Goal: Information Seeking & Learning: Find specific fact

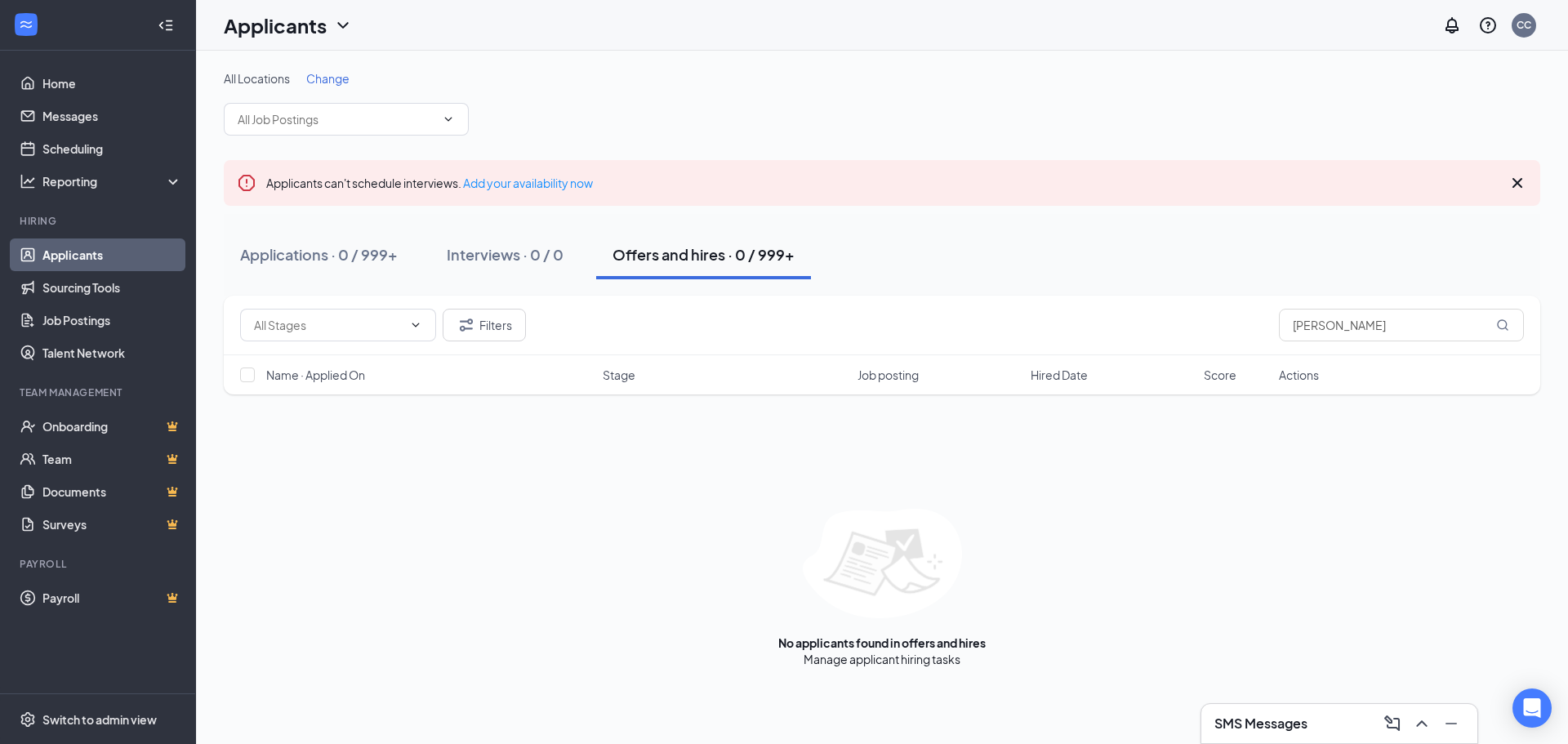
drag, startPoint x: 1443, startPoint y: 325, endPoint x: 1260, endPoint y: 326, distance: 183.0
click at [1260, 325] on div "Filters [PERSON_NAME]" at bounding box center [881, 325] width 1284 height 33
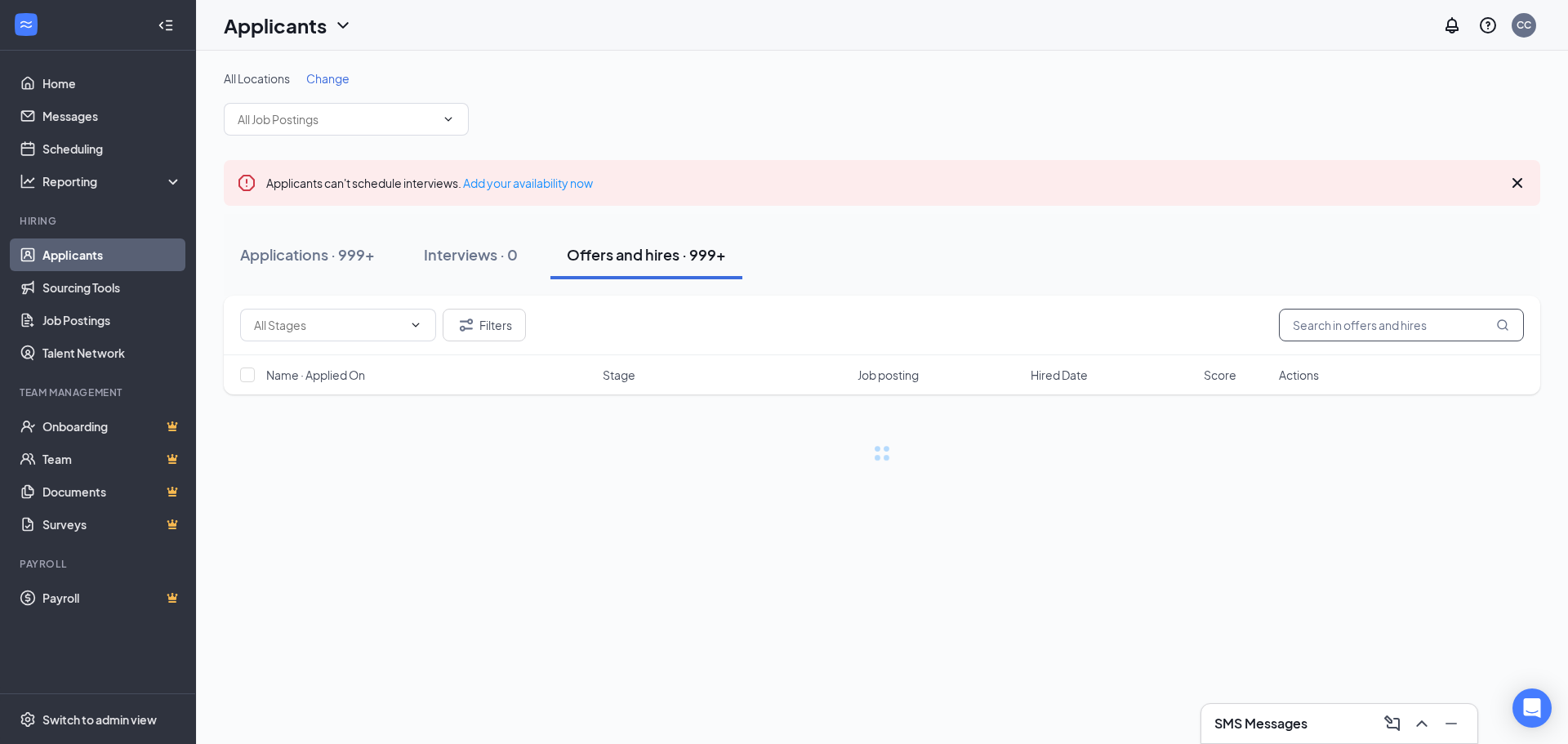
click at [1317, 325] on input "text" at bounding box center [1401, 325] width 245 height 33
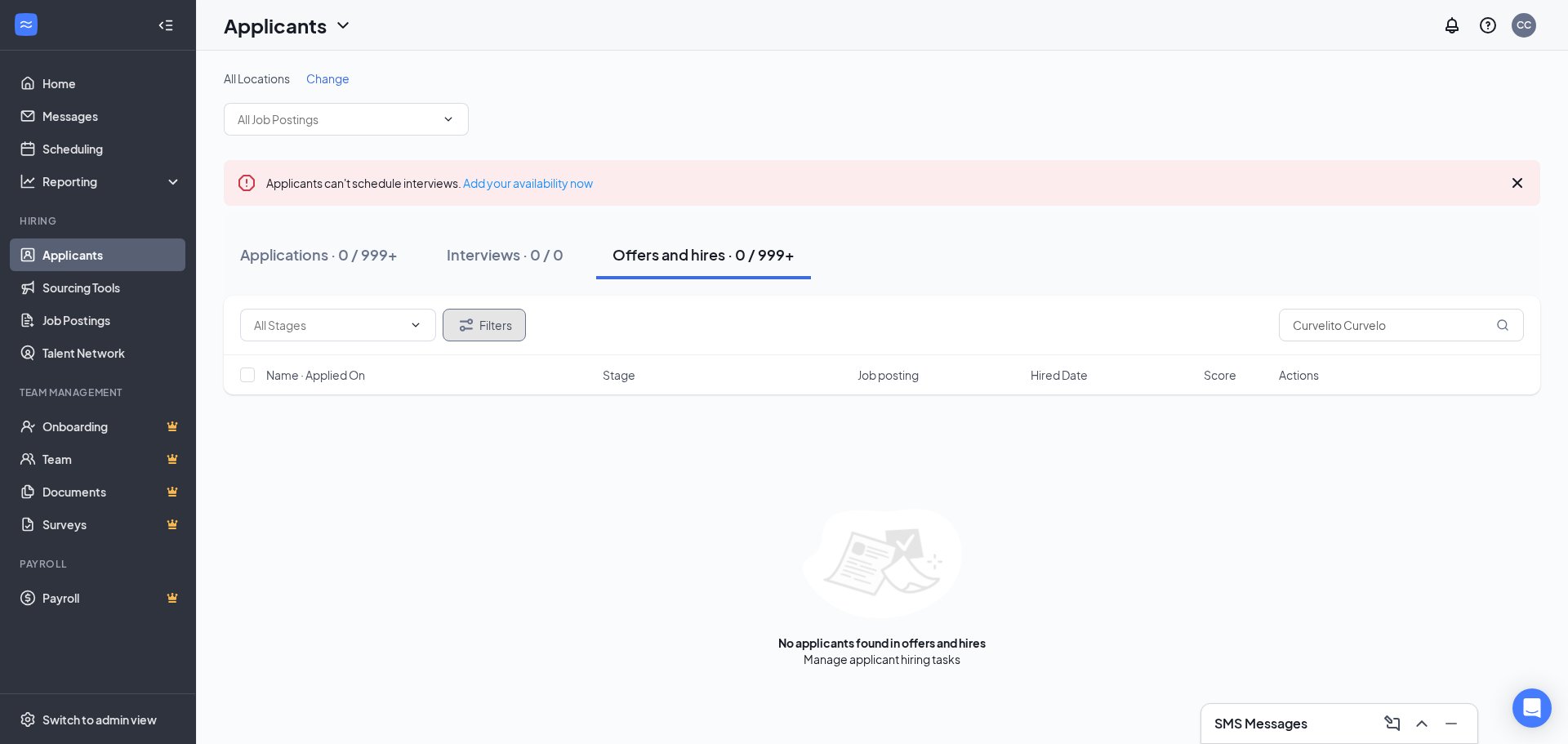
click at [500, 340] on button "Filters" at bounding box center [484, 325] width 83 height 33
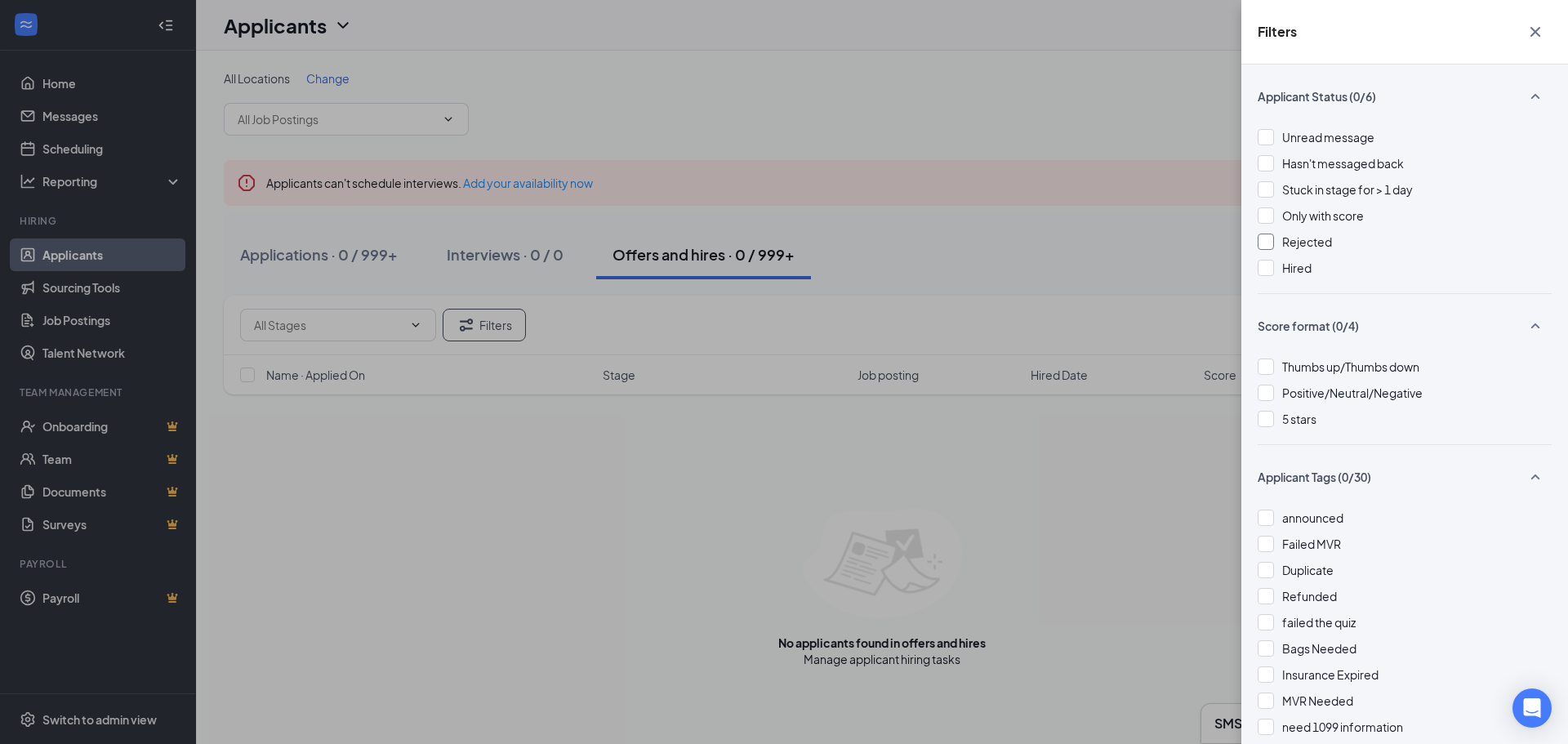
click at [1288, 244] on span "Rejected" at bounding box center [1307, 242] width 50 height 14
click at [761, 75] on div "Filters Applicant Status (1/6) Unread message Hasn't messaged back Stuck in sta…" at bounding box center [784, 372] width 1568 height 744
click at [652, 441] on div "Filters Applicant Status (1/6) Unread message Hasn't messaged back Stuck in sta…" at bounding box center [784, 372] width 1568 height 744
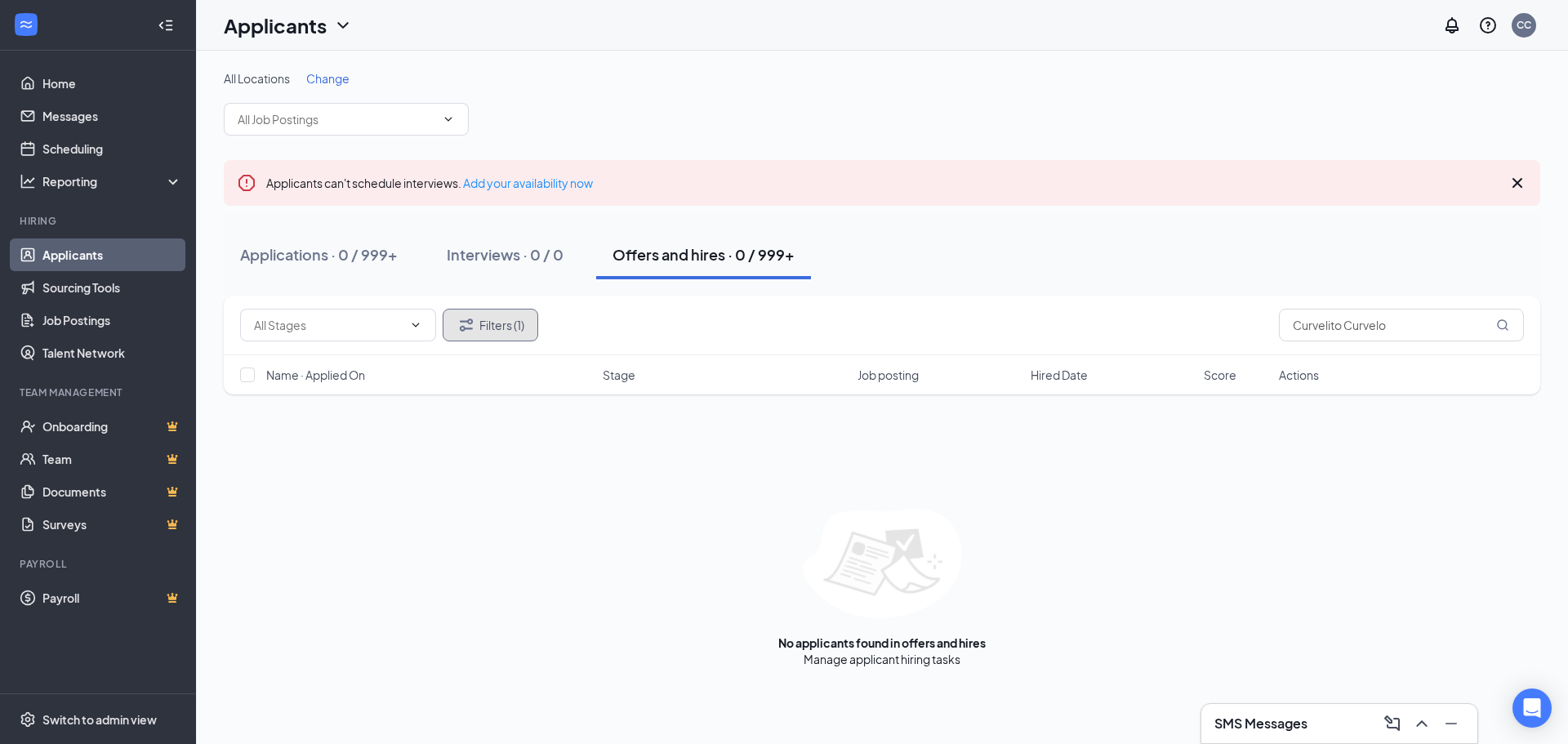
click at [472, 324] on icon "Filter" at bounding box center [466, 325] width 20 height 20
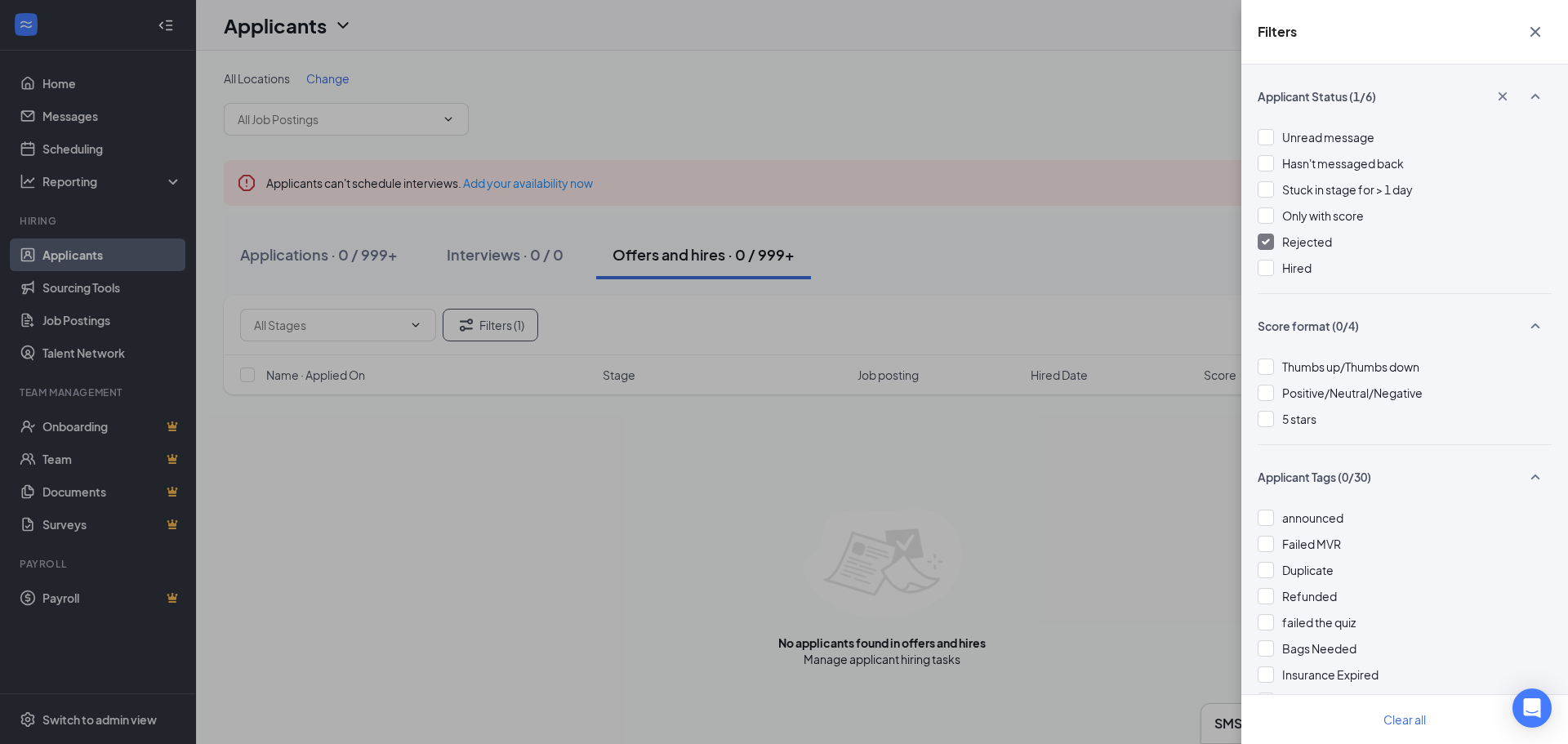
click at [1266, 243] on img at bounding box center [1265, 242] width 8 height 6
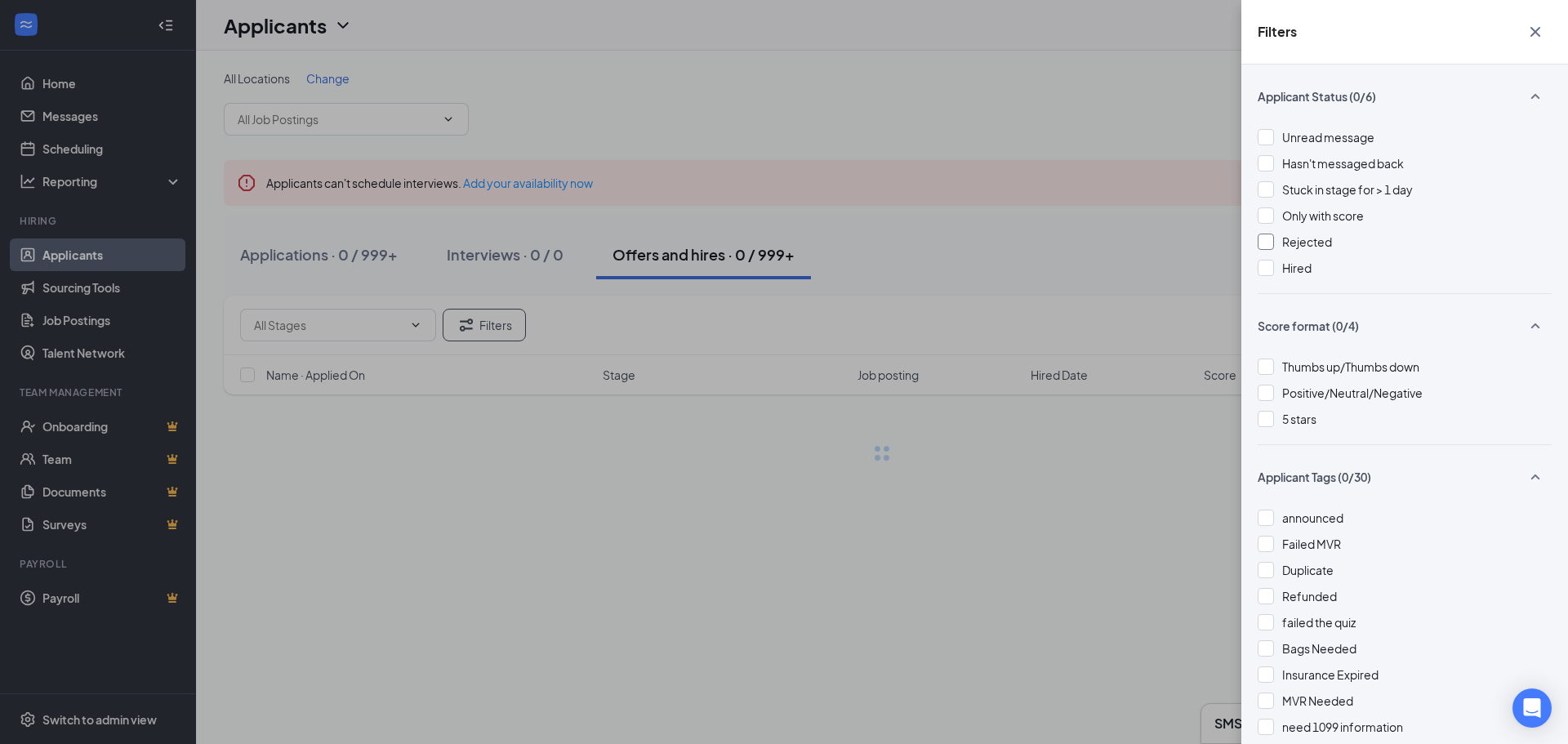
click at [975, 247] on div "Filters Applicant Status (0/6) Unread message Hasn't messaged back Stuck in sta…" at bounding box center [784, 372] width 1568 height 744
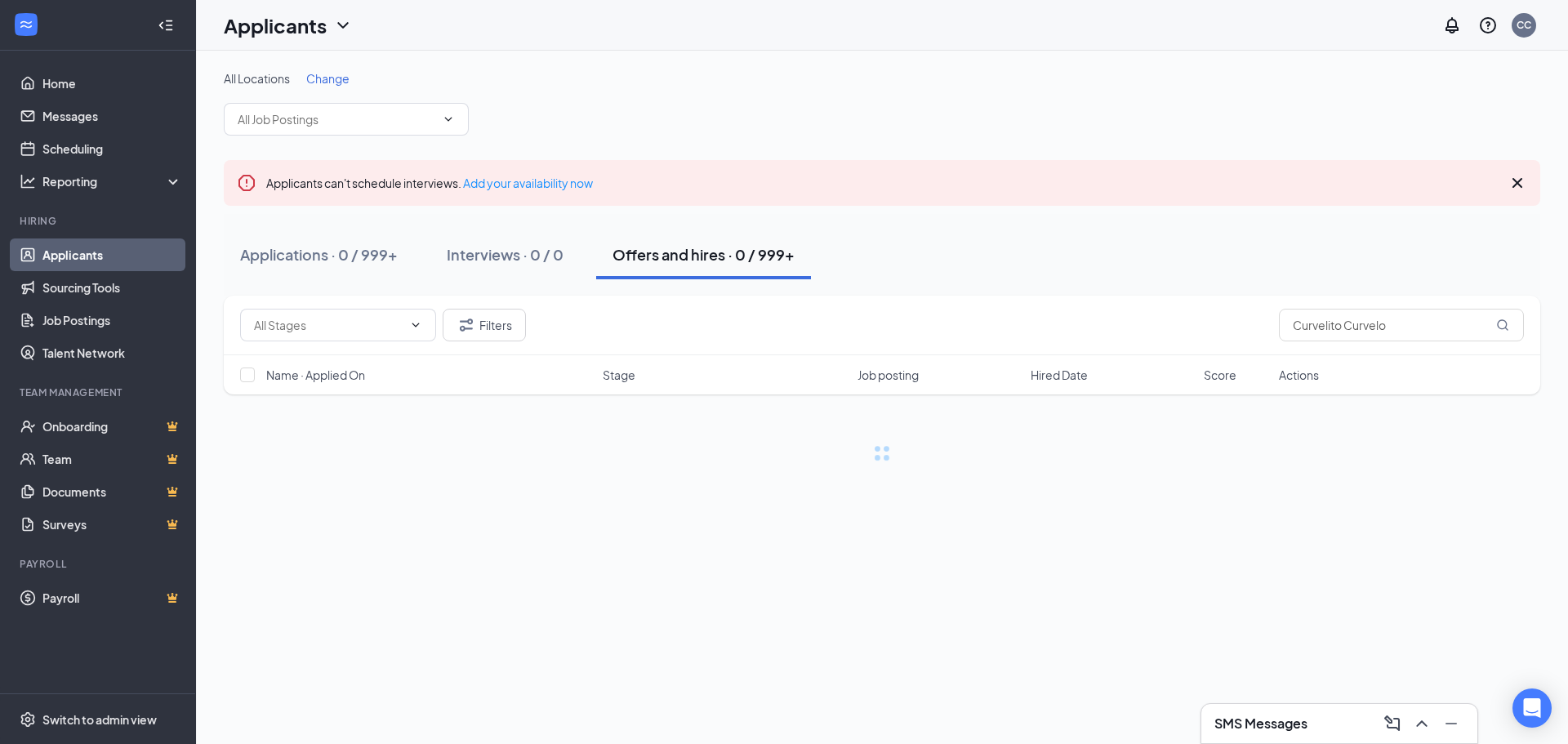
click at [975, 247] on div "Applications · 0 / 999+ Interviews · 0 / 0 Offers and hires · 0 / 999+" at bounding box center [881, 254] width 1316 height 49
drag, startPoint x: 1390, startPoint y: 325, endPoint x: 1343, endPoint y: 327, distance: 47.0
click at [1343, 327] on input "Curvelito Curvelo" at bounding box center [1401, 325] width 245 height 33
type input "Curvelito"
click at [524, 329] on button "Filters" at bounding box center [484, 325] width 83 height 33
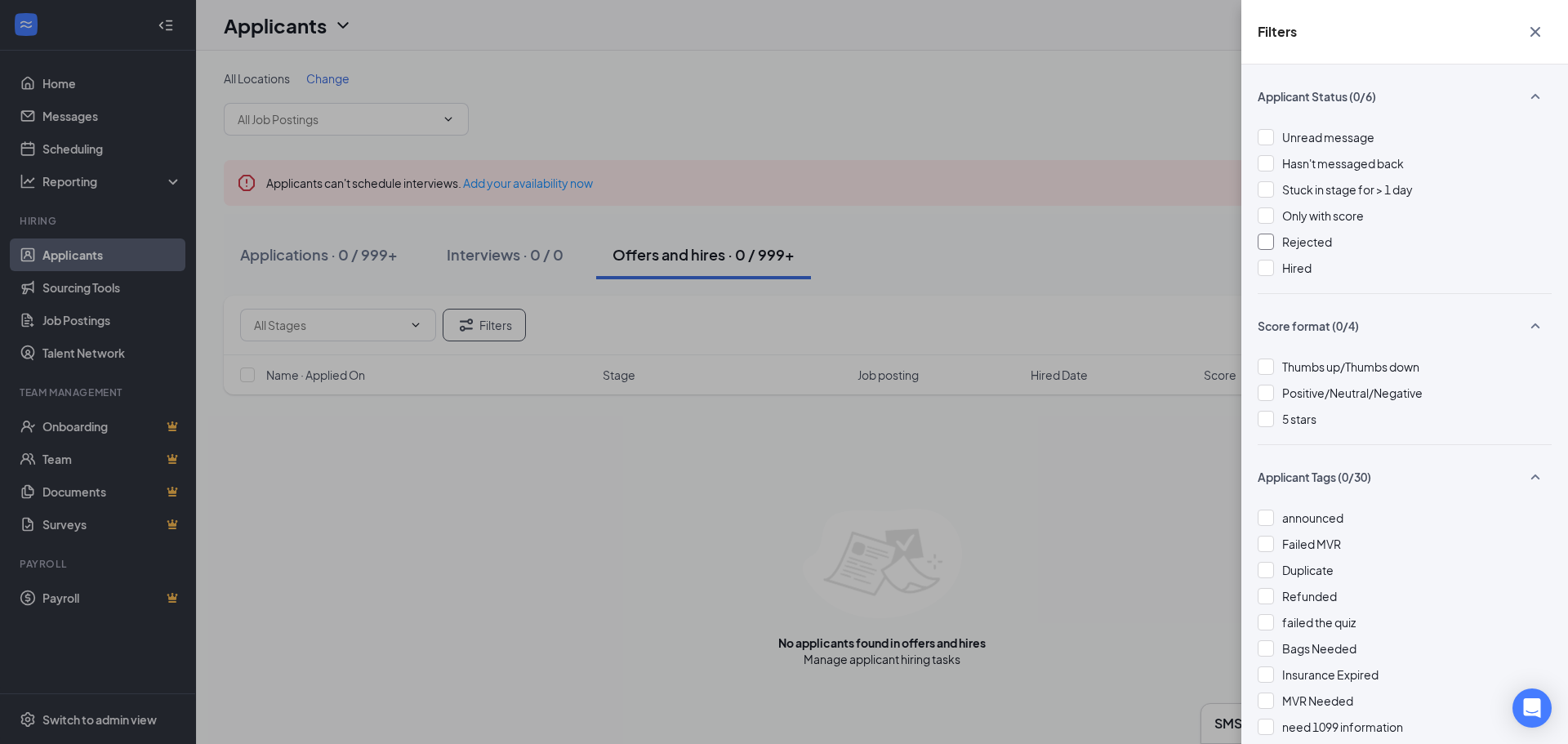
click at [1280, 247] on div "Rejected" at bounding box center [1404, 242] width 294 height 18
click at [1021, 253] on div "Filters Applicant Status (1/6) Unread message Hasn't messaged back Stuck in sta…" at bounding box center [784, 372] width 1568 height 744
click at [375, 259] on div "Filters Applicant Status (1/6) Unread message Hasn't messaged back Stuck in sta…" at bounding box center [784, 372] width 1568 height 744
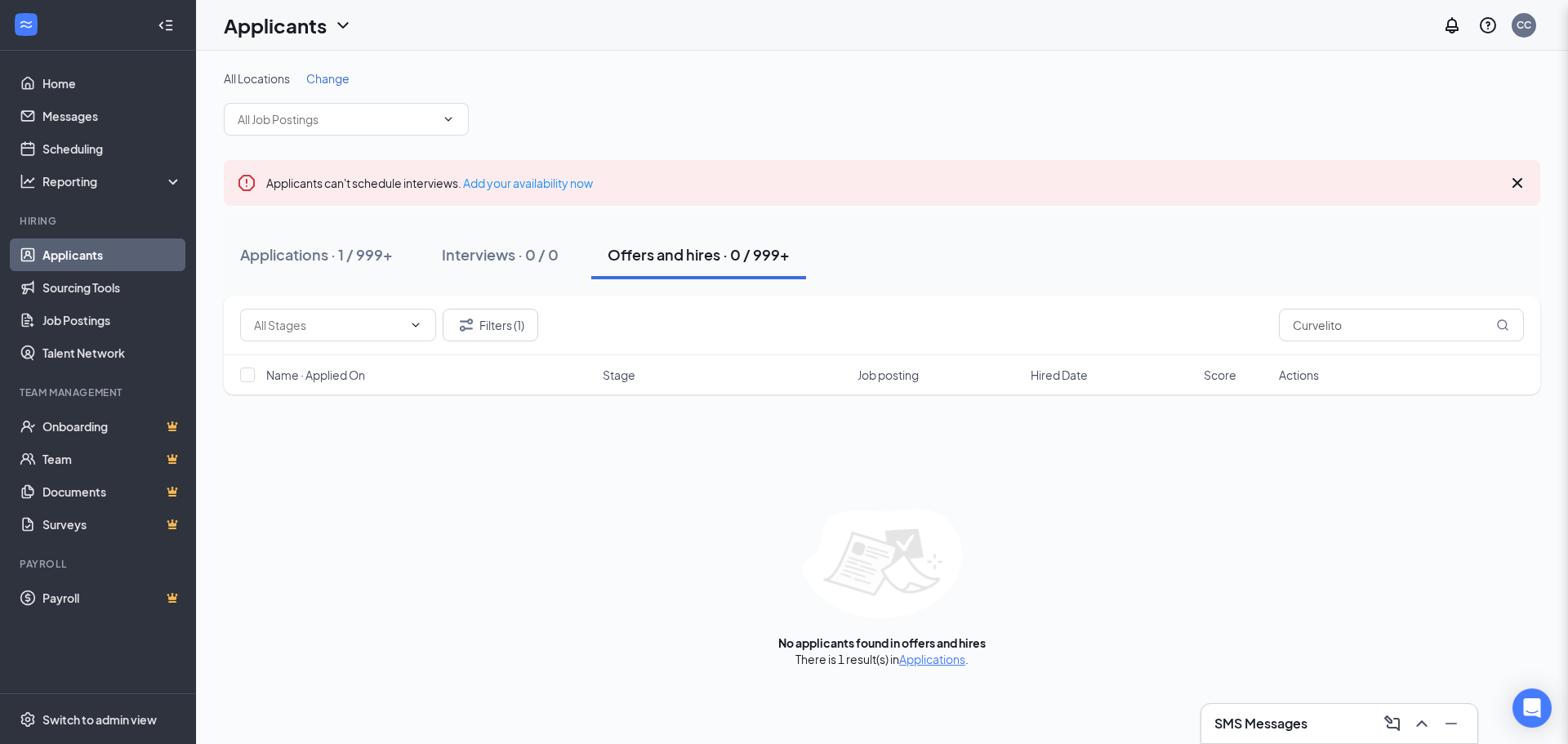
click at [347, 260] on div "Filters Applicant Status (1/6) Unread message Hasn't messaged back Stuck in sta…" at bounding box center [784, 372] width 1568 height 744
click at [343, 255] on div "Applications · 1 / 999+" at bounding box center [316, 254] width 153 height 21
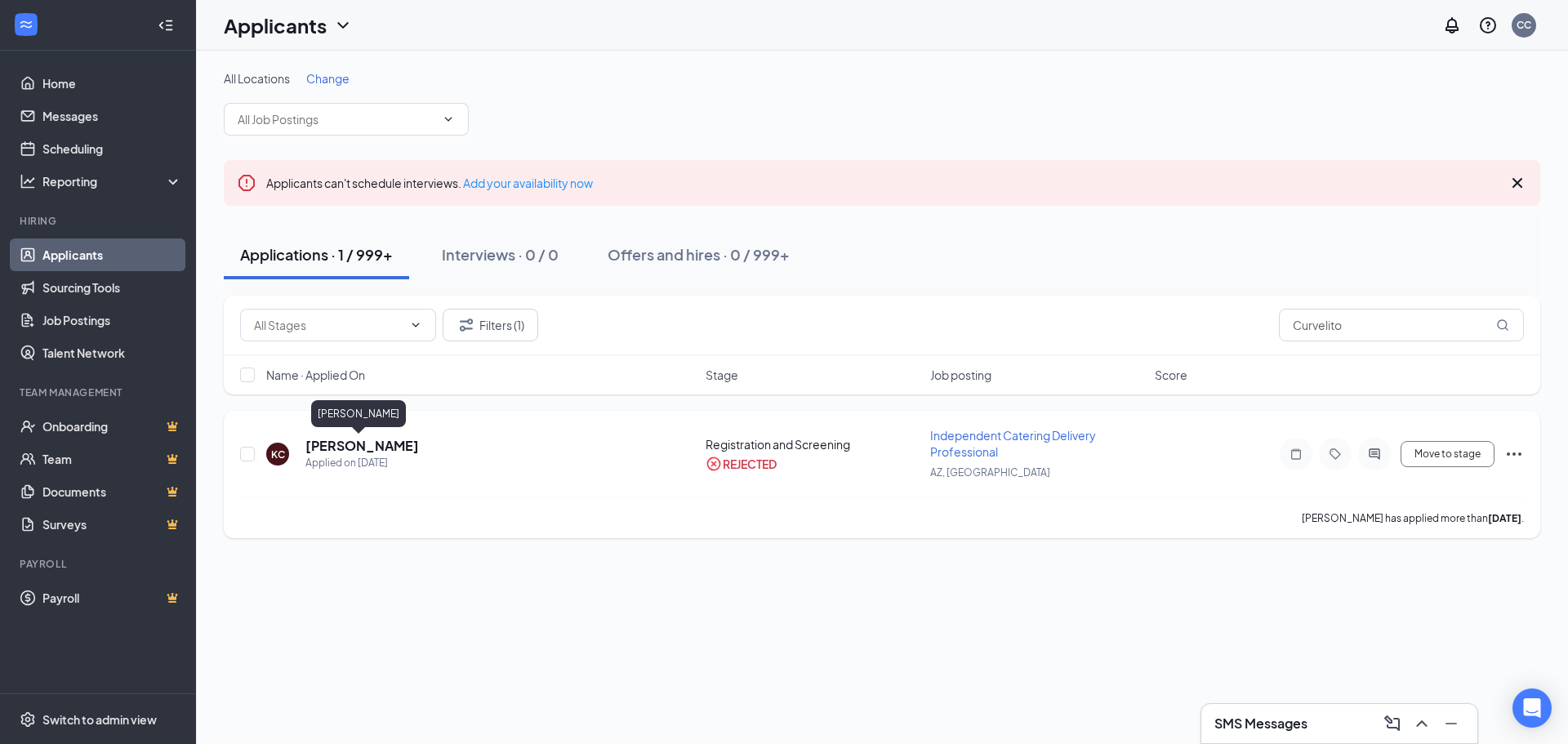
click at [383, 448] on h5 "[PERSON_NAME]" at bounding box center [362, 446] width 113 height 18
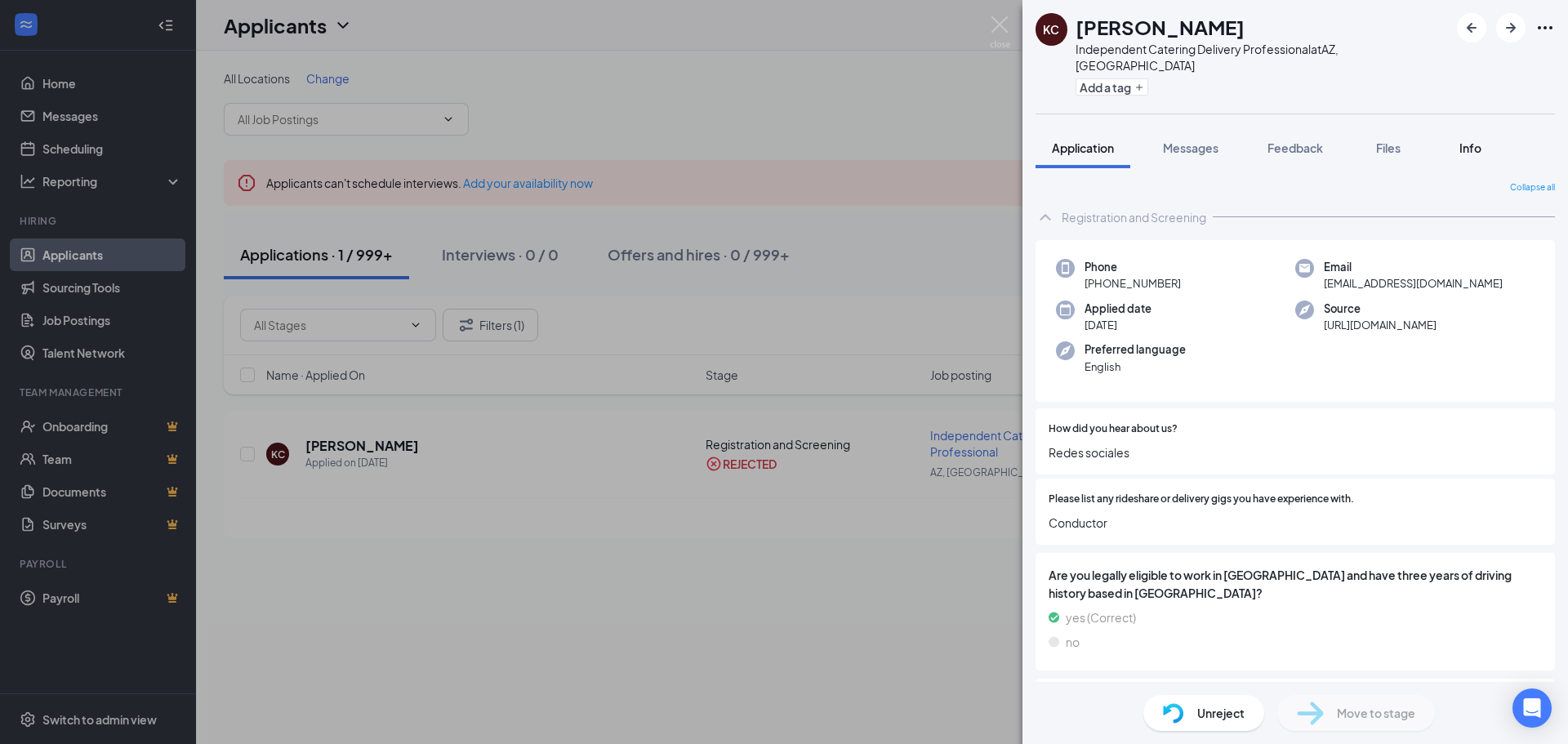
click at [1480, 140] on span "Info" at bounding box center [1470, 148] width 22 height 14
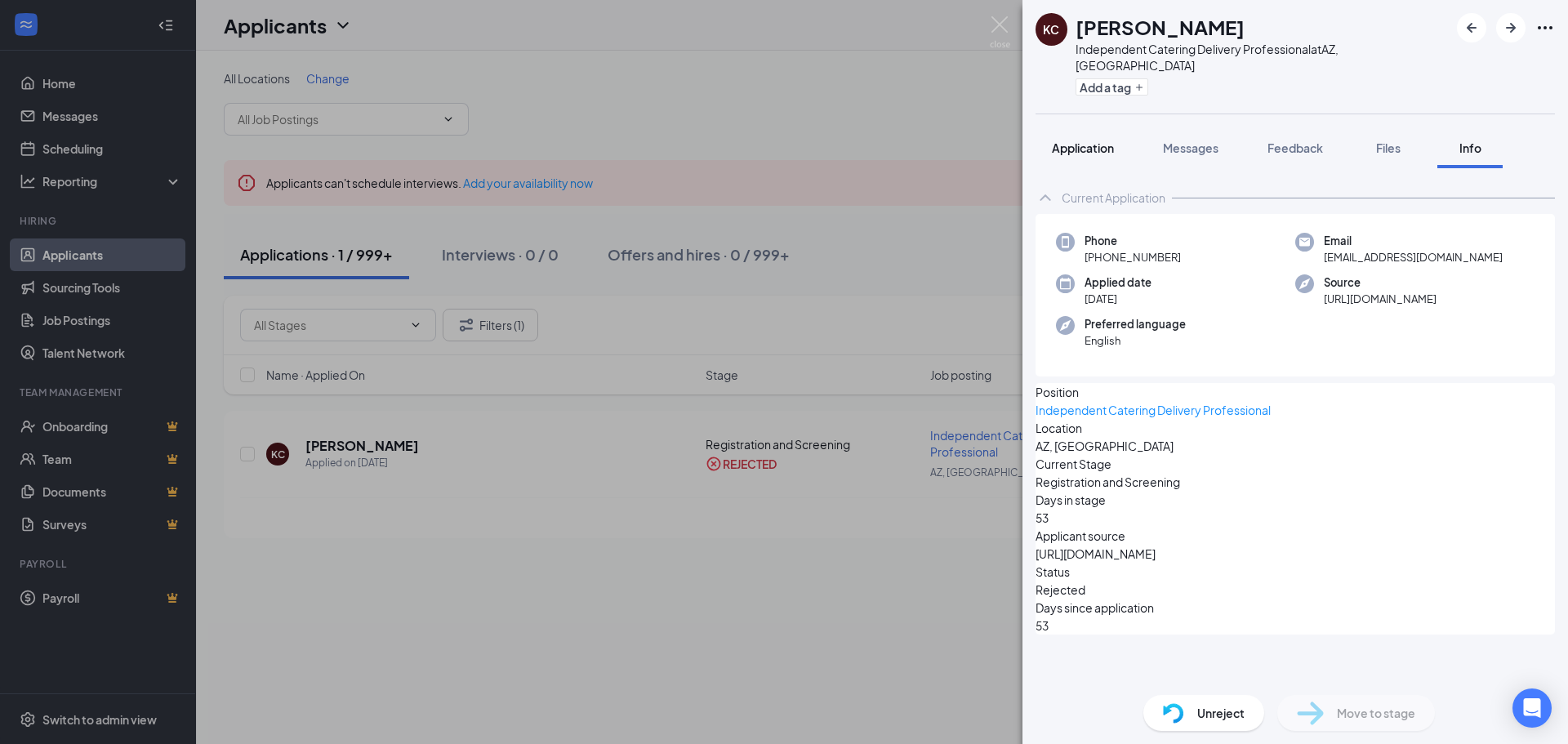
click at [1077, 141] on button "Application" at bounding box center [1082, 148] width 95 height 41
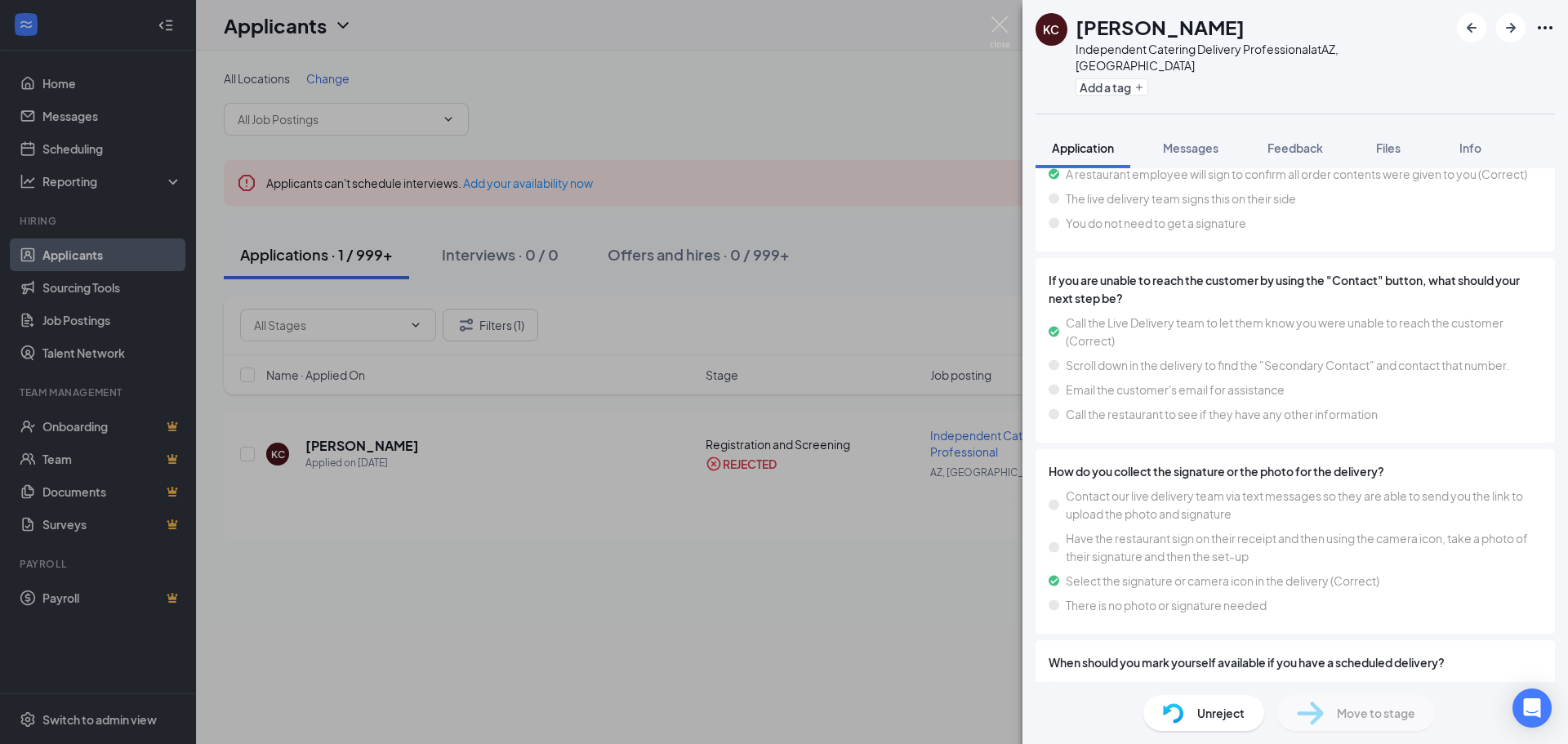
scroll to position [2287, 0]
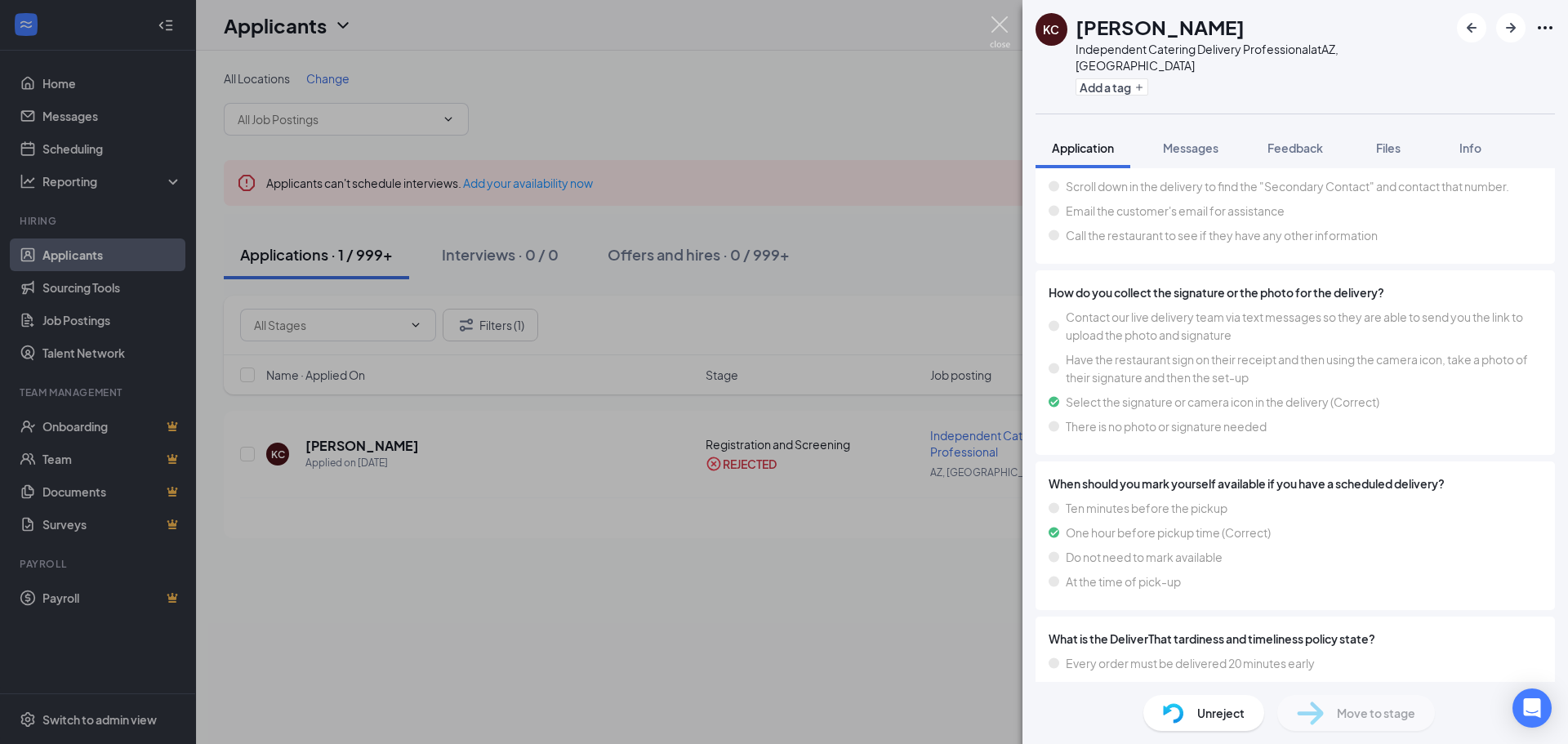
click at [1000, 27] on img at bounding box center [1000, 32] width 21 height 32
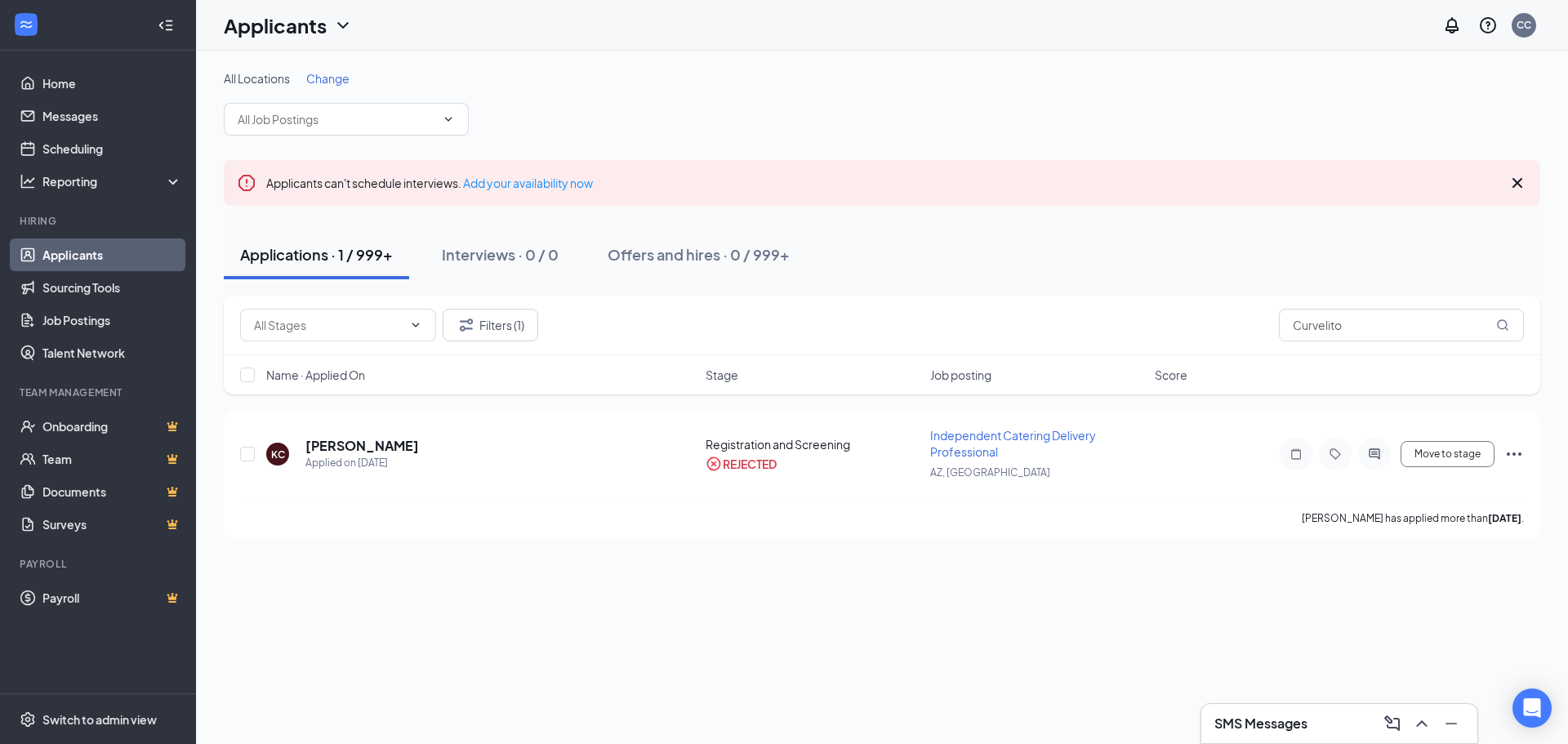
click at [801, 91] on div "All Locations Change" at bounding box center [881, 103] width 1316 height 65
click at [364, 448] on h5 "[PERSON_NAME]" at bounding box center [362, 446] width 113 height 18
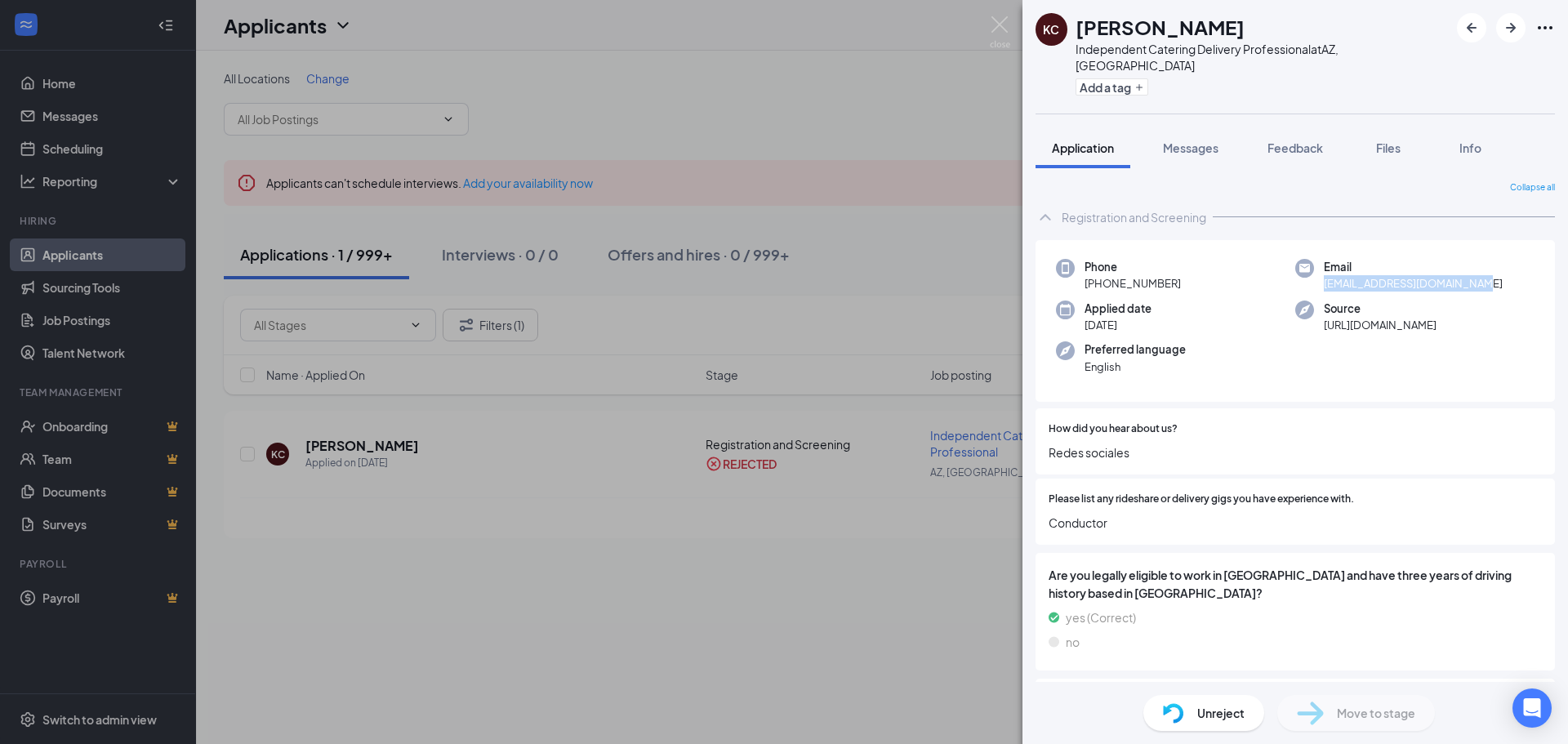
drag, startPoint x: 1472, startPoint y: 267, endPoint x: 1318, endPoint y: 266, distance: 154.0
click at [1318, 266] on div "Email [EMAIL_ADDRESS][DOMAIN_NAME]" at bounding box center [1414, 275] width 239 height 33
copy span "[EMAIL_ADDRESS][DOMAIN_NAME]"
click at [1186, 270] on div "Phone [PHONE_NUMBER]" at bounding box center [1175, 275] width 239 height 33
drag, startPoint x: 1167, startPoint y: 266, endPoint x: 1086, endPoint y: 266, distance: 81.0
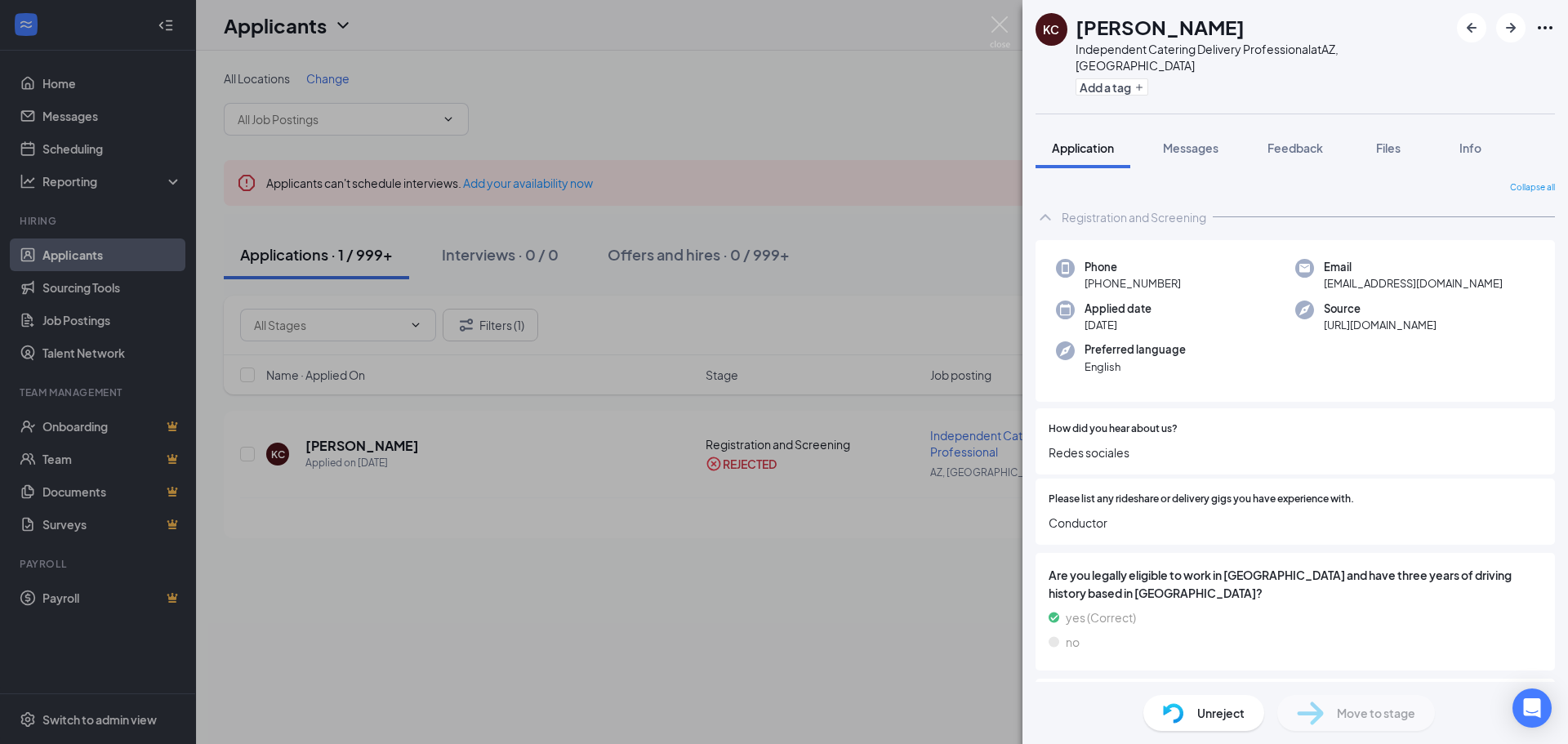
click at [1086, 266] on div "Phone [PHONE_NUMBER]" at bounding box center [1175, 275] width 239 height 33
copy span "[PHONE_NUMBER]"
drag, startPoint x: 1472, startPoint y: 269, endPoint x: 1317, endPoint y: 266, distance: 155.0
click at [1317, 266] on div "Email [EMAIL_ADDRESS][DOMAIN_NAME]" at bounding box center [1414, 275] width 239 height 33
copy span "[EMAIL_ADDRESS][DOMAIN_NAME]"
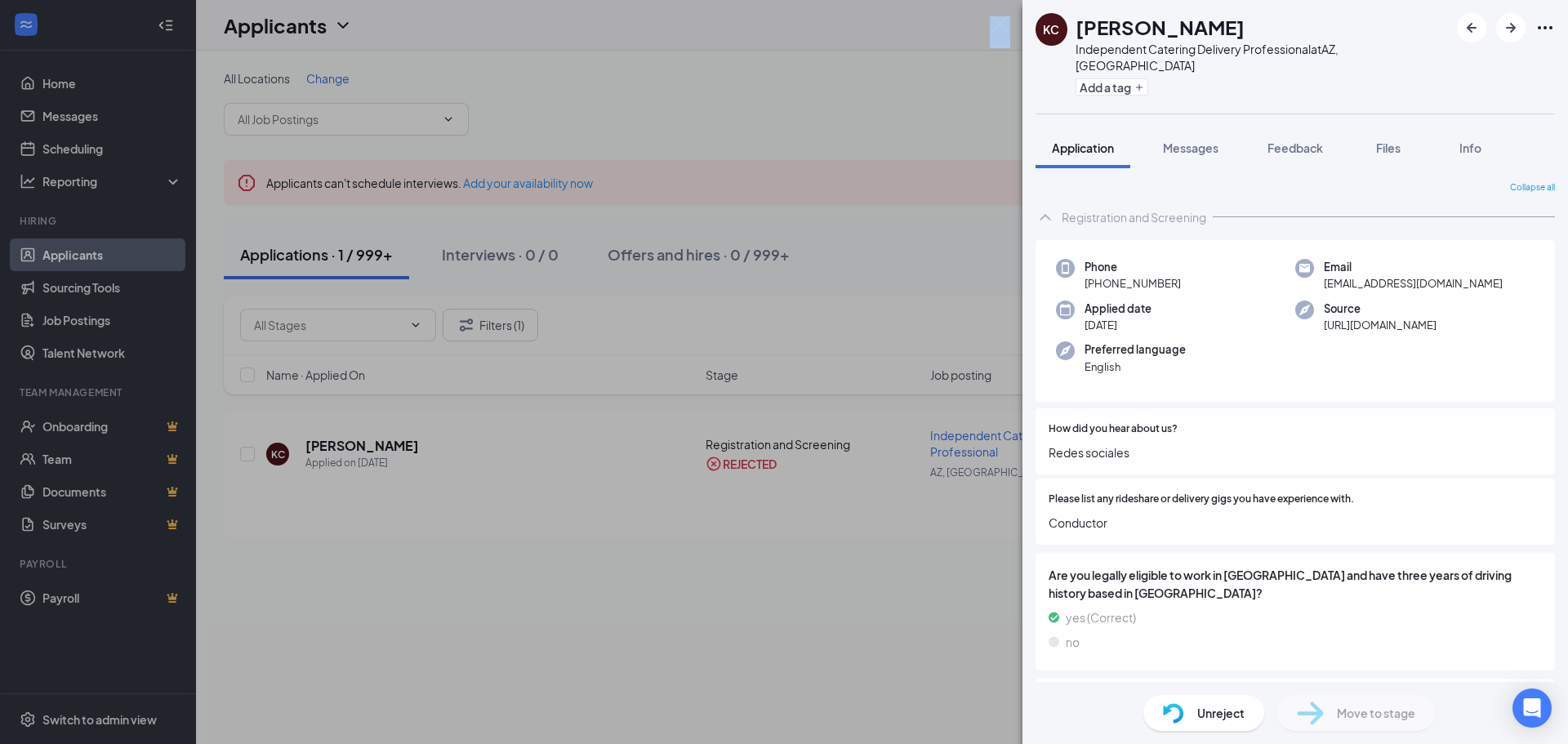
click at [1009, 18] on div "KC [PERSON_NAME] Independent Catering Delivery Professional at [GEOGRAPHIC_DATA…" at bounding box center [784, 372] width 1568 height 744
click at [1006, 26] on img at bounding box center [1000, 32] width 21 height 32
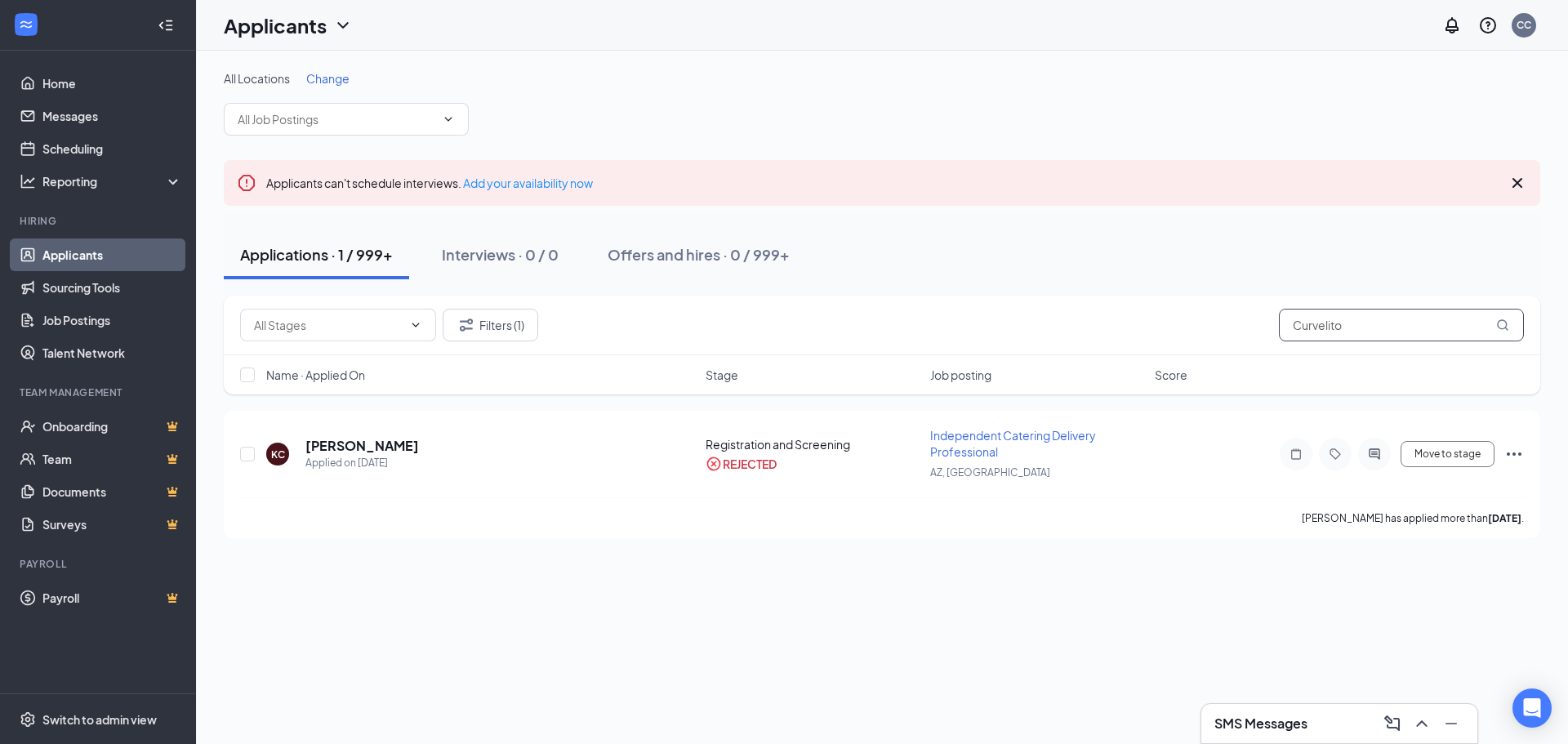
drag, startPoint x: 1244, startPoint y: 343, endPoint x: 1221, endPoint y: 345, distance: 23.1
click at [1221, 345] on div "Filters (1) Curvelito" at bounding box center [881, 326] width 1316 height 60
click at [1306, 321] on input "text" at bounding box center [1401, 325] width 245 height 33
type input "6172714091"
click at [489, 321] on button "Filters (1)" at bounding box center [490, 325] width 96 height 33
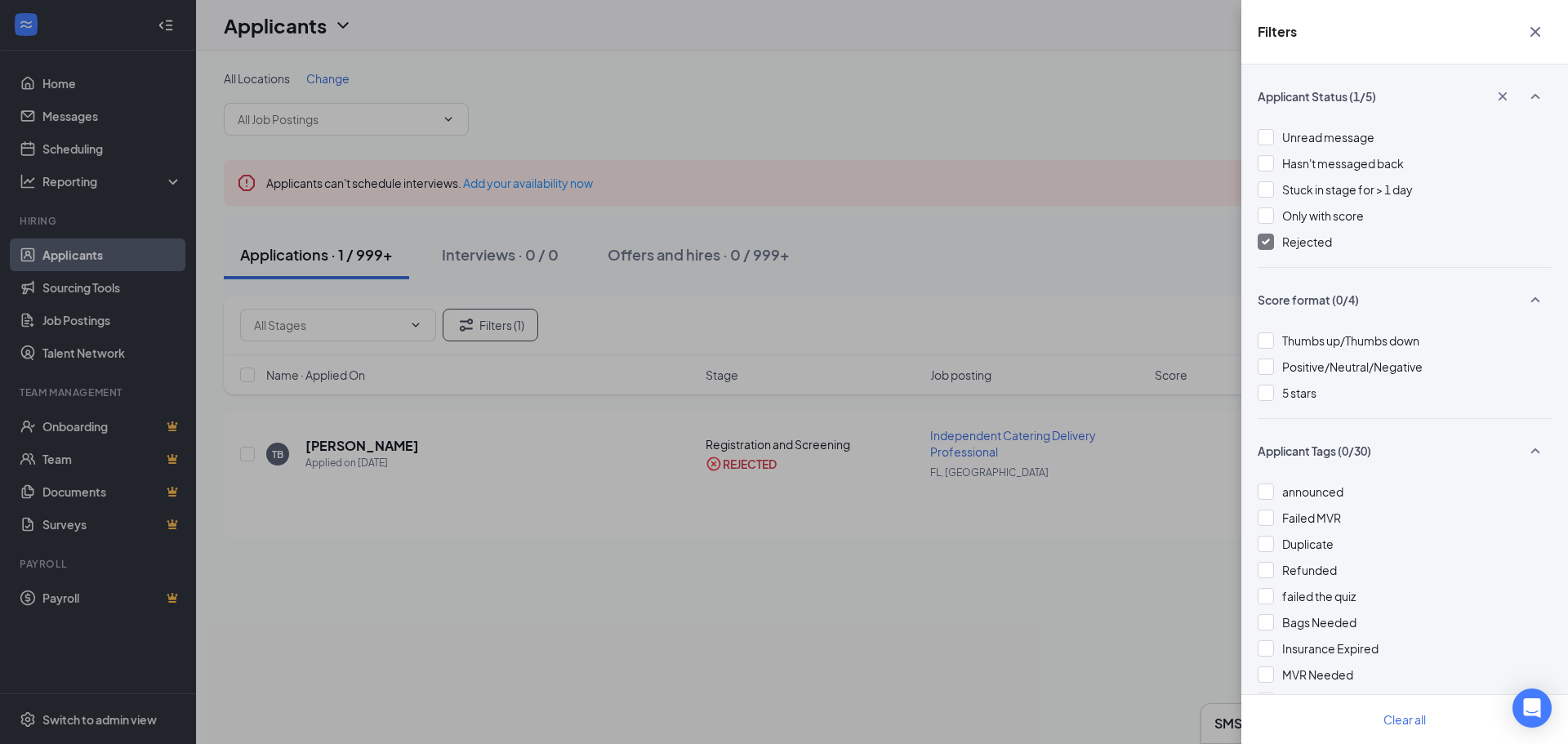
click at [1284, 240] on span "Rejected" at bounding box center [1307, 242] width 50 height 14
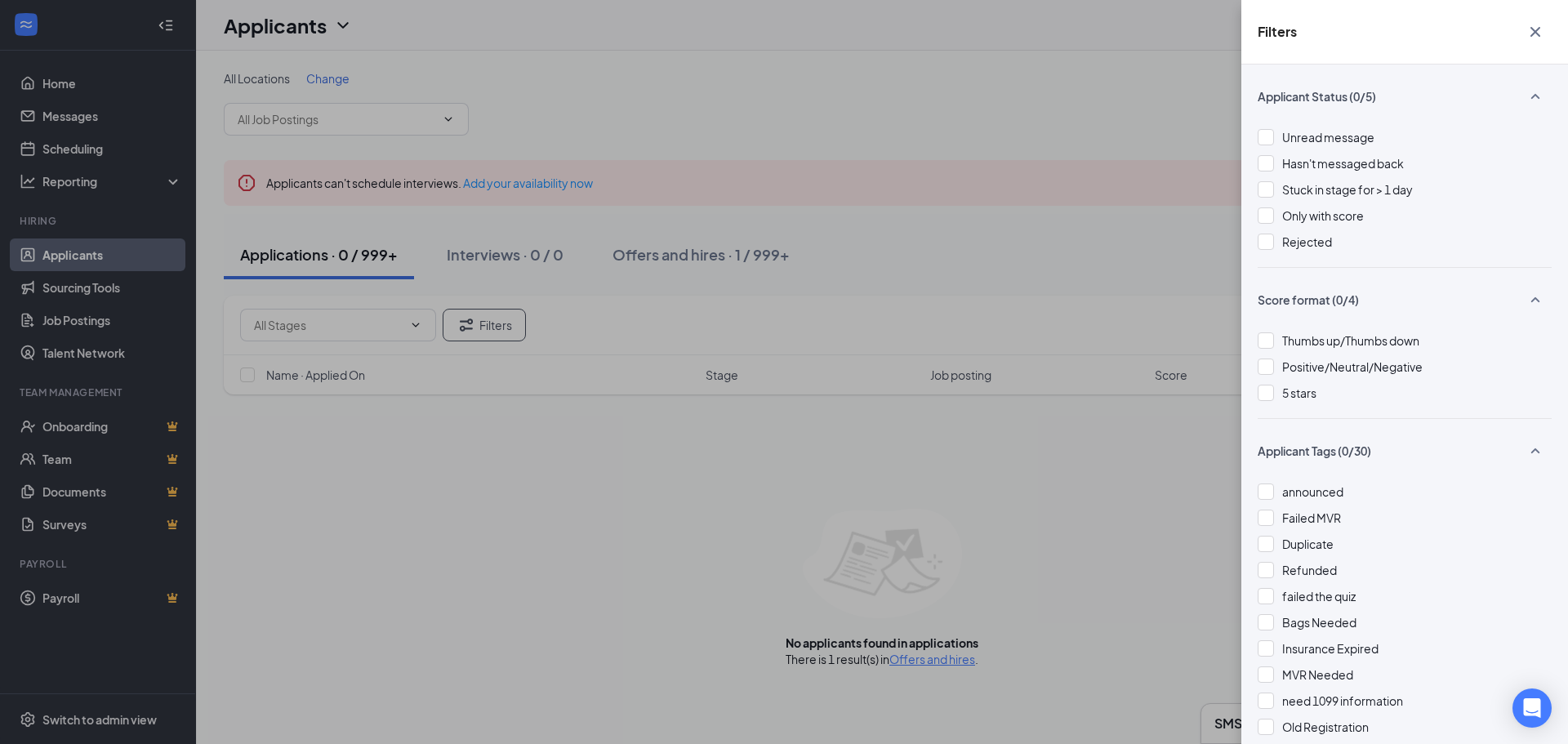
click at [691, 255] on div "Filters Applicant Status (0/5) Unread message Hasn't messaged back Stuck in sta…" at bounding box center [784, 372] width 1568 height 744
click at [727, 242] on div "Filters Applicant Status (0/5) Unread message Hasn't messaged back Stuck in sta…" at bounding box center [784, 372] width 1568 height 744
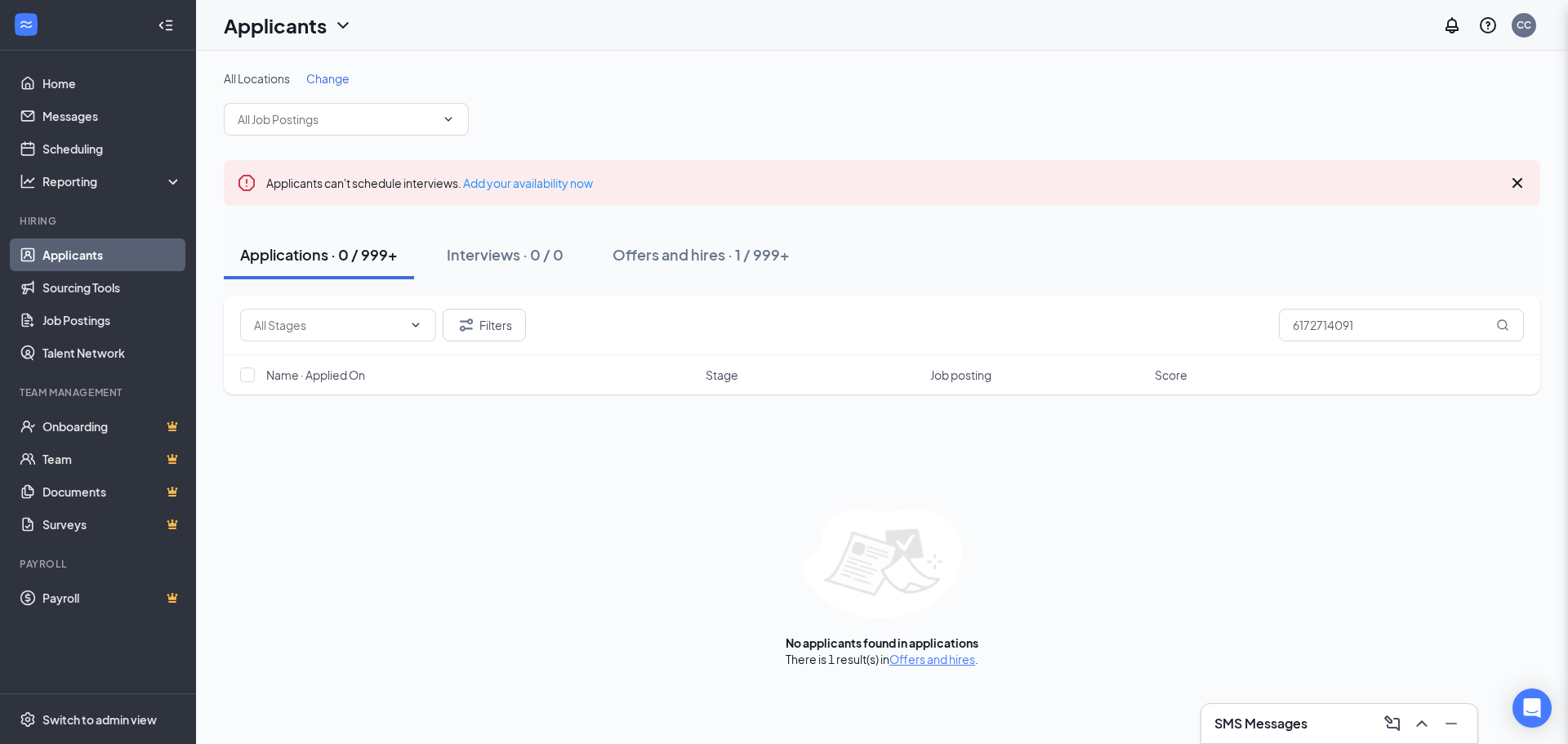
click at [732, 264] on div "Filters Applicant Status (0/5) Unread message Hasn't messaged back Stuck in sta…" at bounding box center [784, 372] width 1568 height 744
click at [731, 254] on div "Offers and hires · 1 / 999+" at bounding box center [701, 254] width 177 height 21
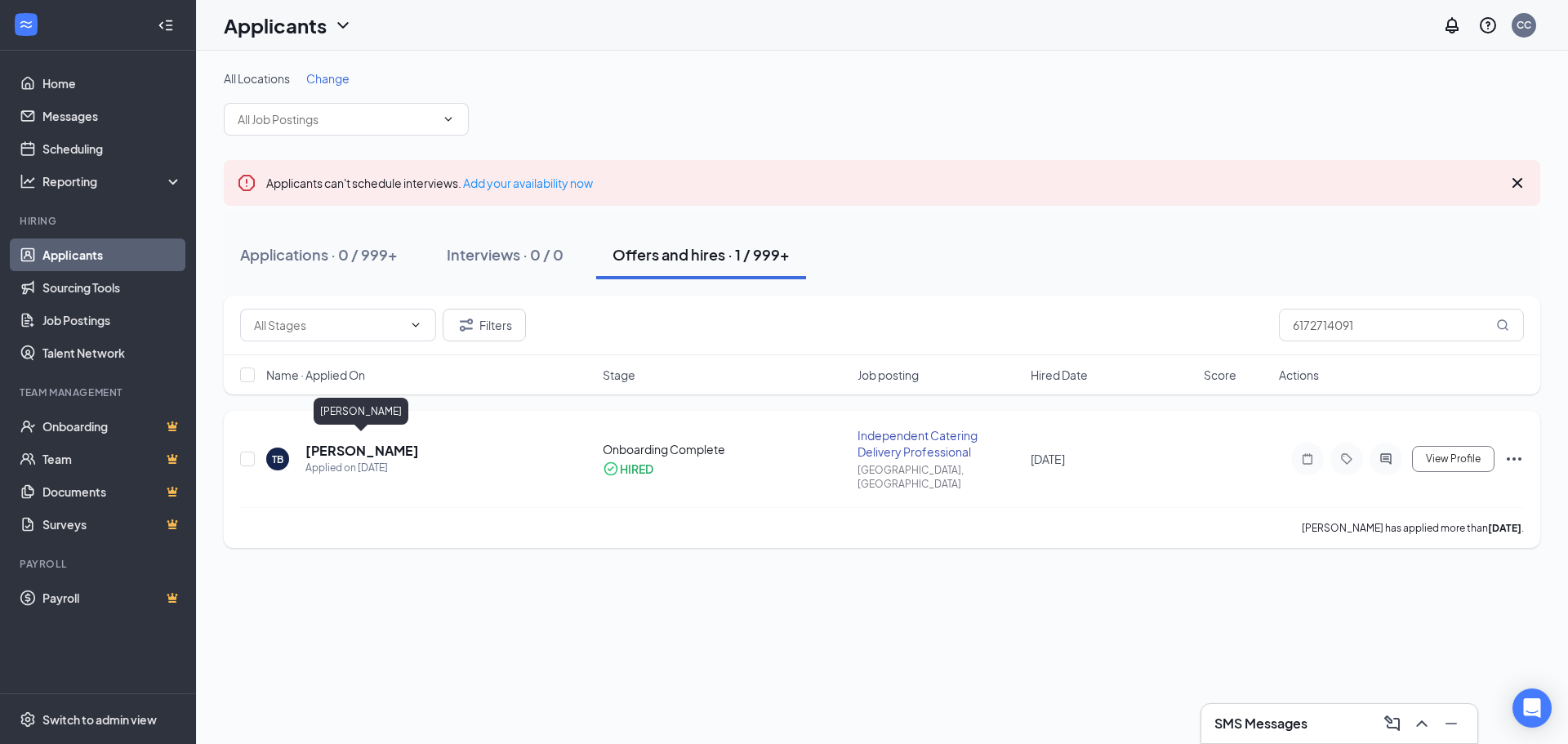
click at [390, 445] on h5 "[PERSON_NAME]" at bounding box center [362, 451] width 113 height 18
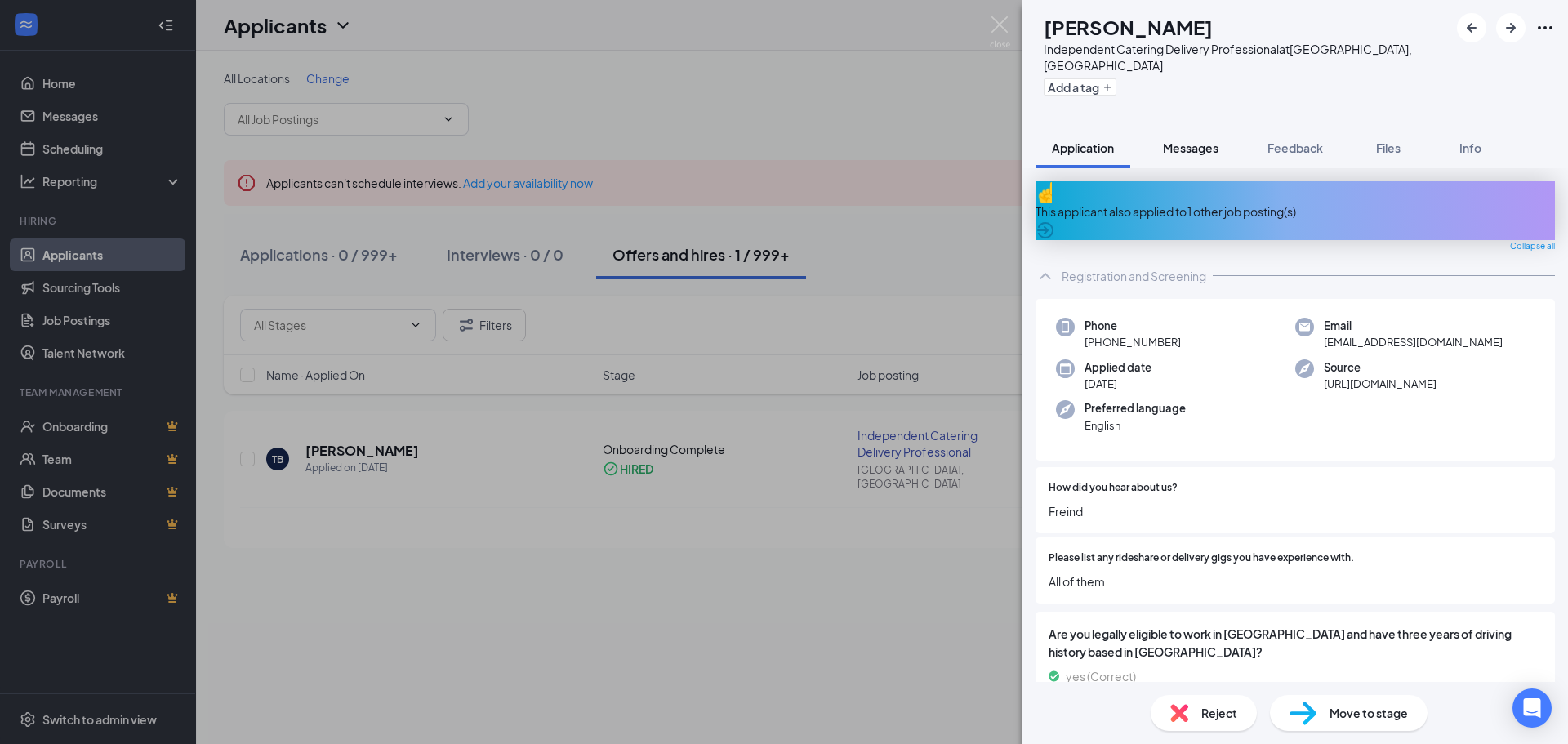
click at [1201, 140] on span "Messages" at bounding box center [1190, 148] width 55 height 14
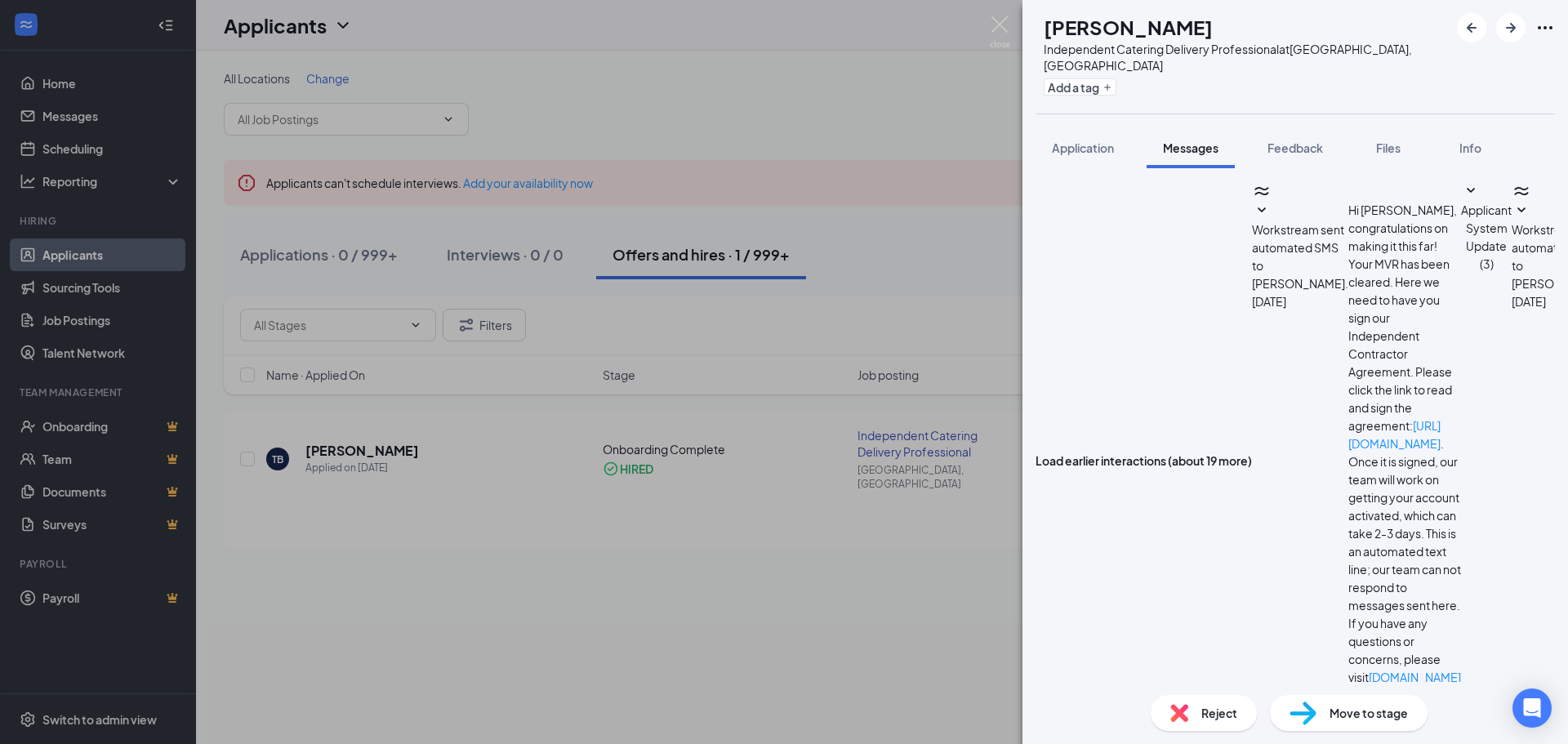
scroll to position [181, 0]
click at [414, 449] on div "TB [PERSON_NAME] Independent Catering Delivery Professional at [GEOGRAPHIC_DATA…" at bounding box center [784, 372] width 1568 height 744
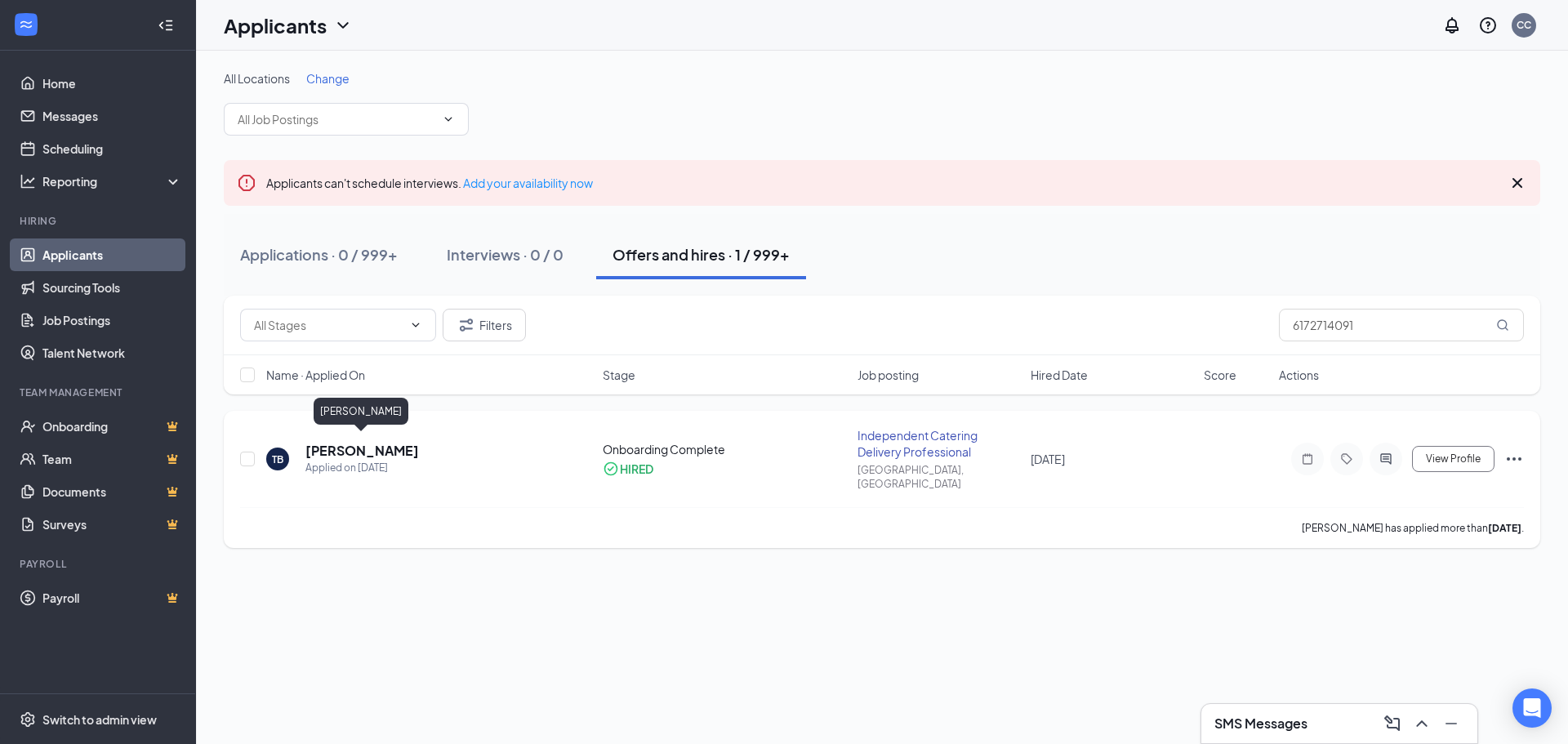
drag, startPoint x: 412, startPoint y: 448, endPoint x: 307, endPoint y: 445, distance: 105.0
click at [307, 445] on div "TB [PERSON_NAME] Applied on [DATE]" at bounding box center [429, 459] width 327 height 34
copy h5 "[PERSON_NAME]"
click at [397, 442] on h5 "[PERSON_NAME]" at bounding box center [362, 451] width 113 height 18
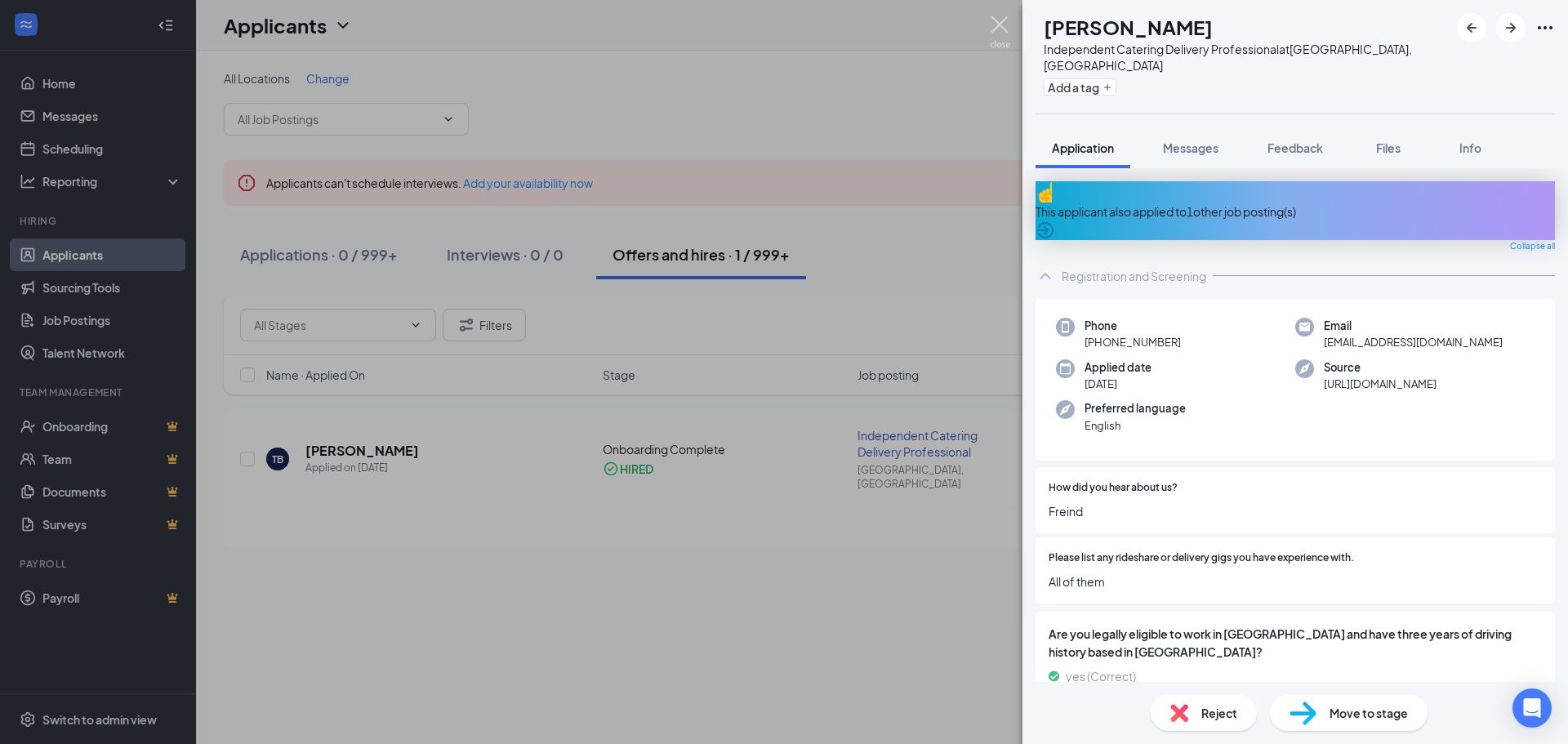
click at [1003, 30] on img at bounding box center [1000, 32] width 21 height 32
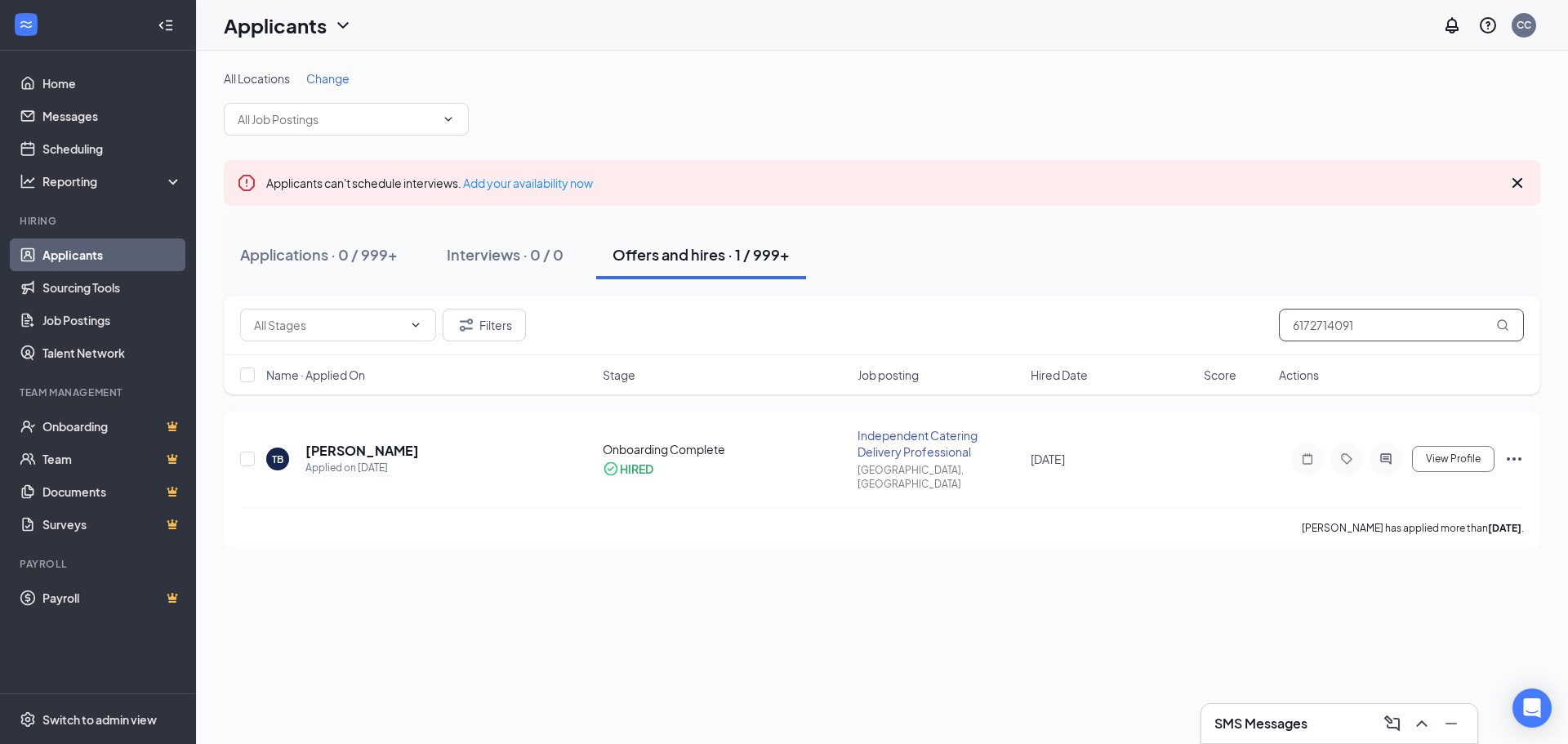
drag, startPoint x: 1368, startPoint y: 330, endPoint x: 1269, endPoint y: 338, distance: 99.3
click at [1269, 338] on div "Filters 6172714091" at bounding box center [881, 325] width 1284 height 33
click at [1337, 320] on input "text" at bounding box center [1401, 325] width 245 height 33
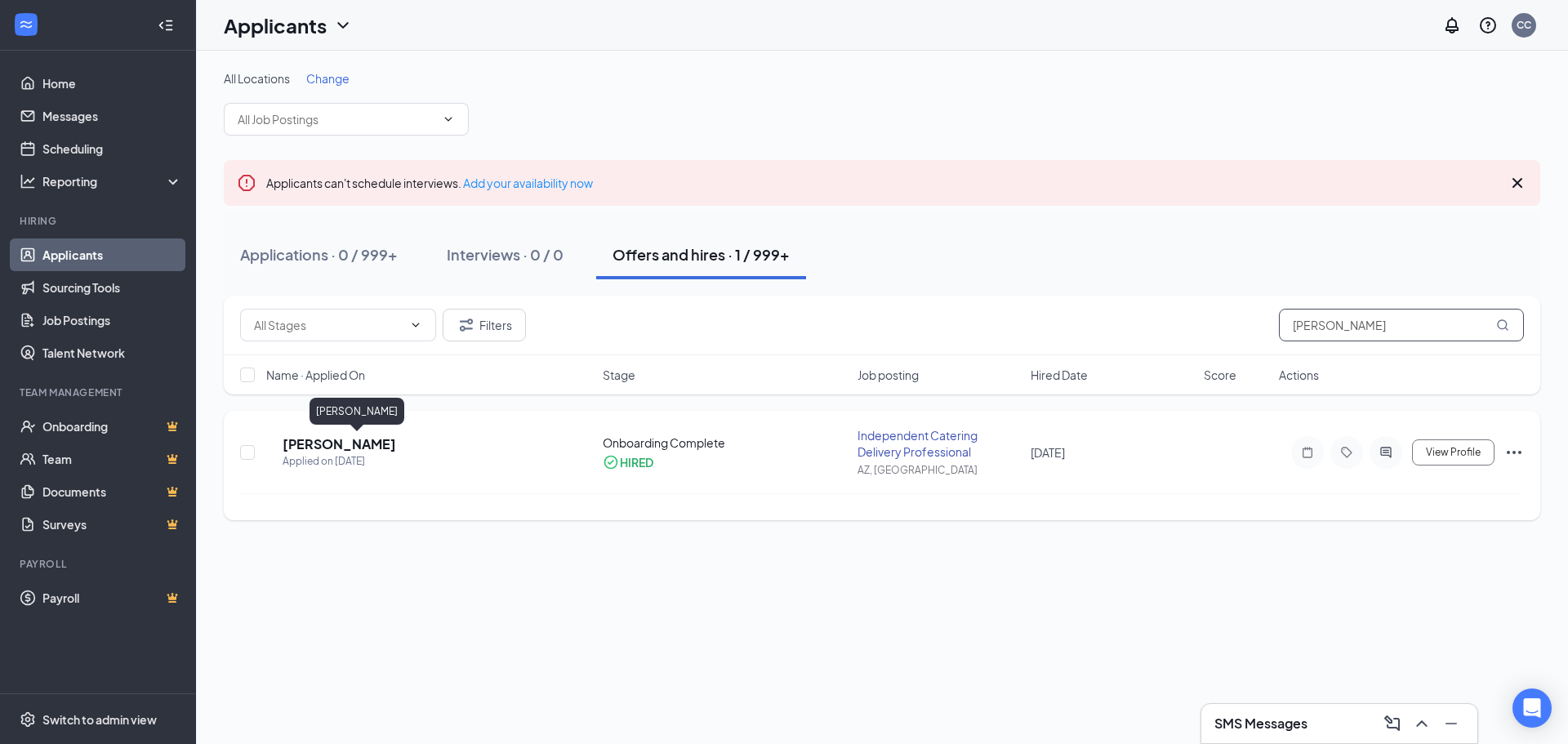
type input "[PERSON_NAME]"
click at [357, 446] on h5 "[PERSON_NAME]" at bounding box center [338, 444] width 113 height 18
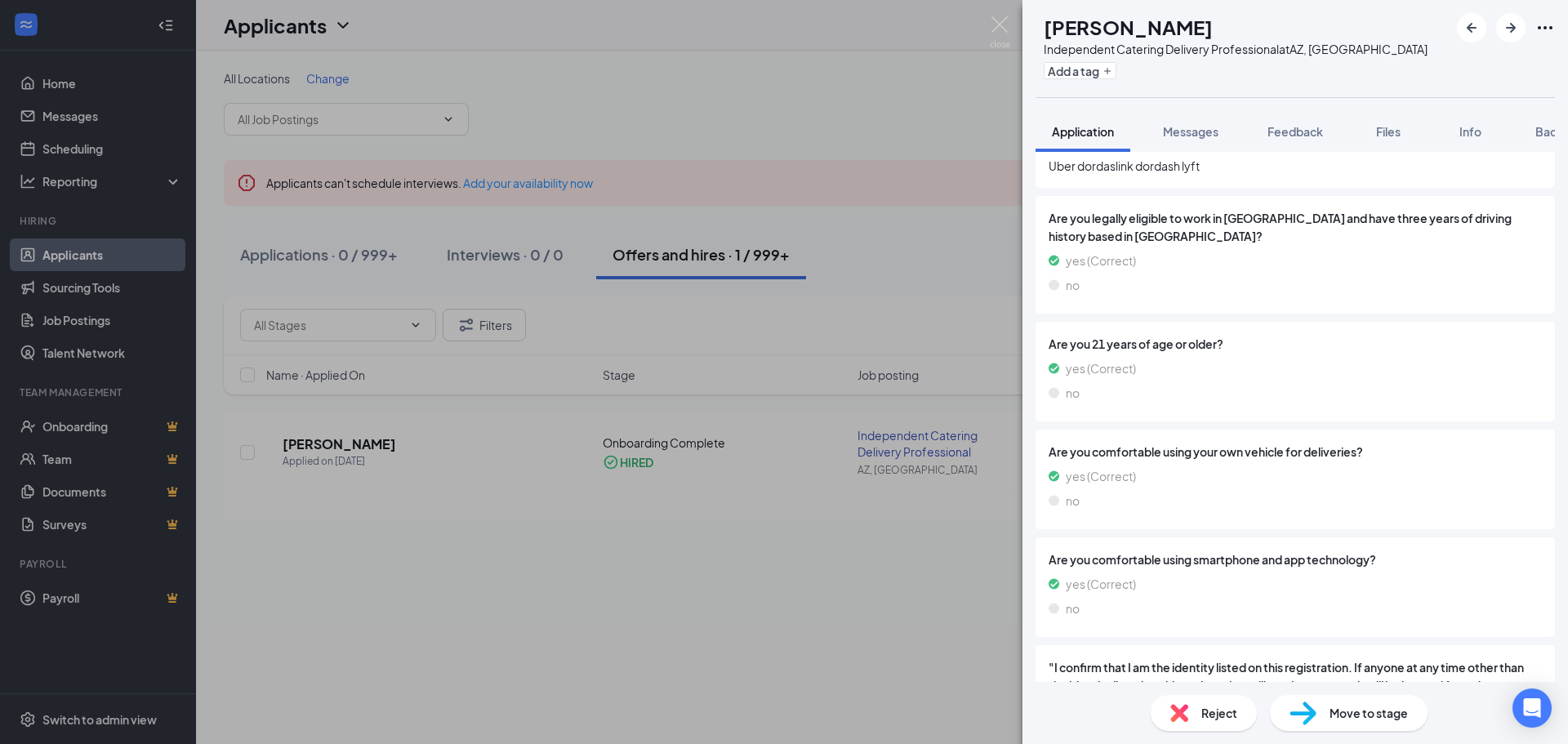
scroll to position [163, 0]
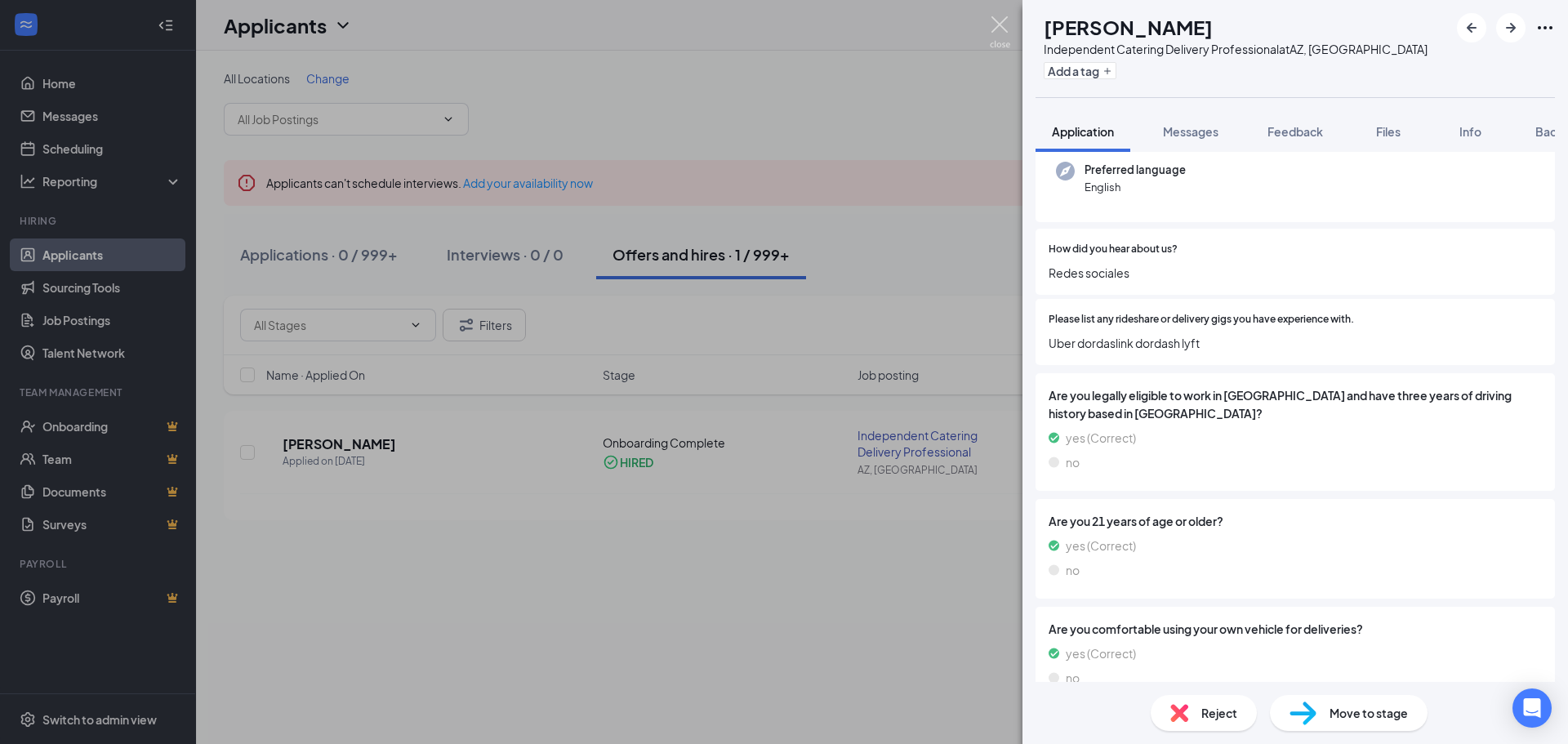
click at [996, 25] on img at bounding box center [1000, 32] width 21 height 32
